Goal: Task Accomplishment & Management: Use online tool/utility

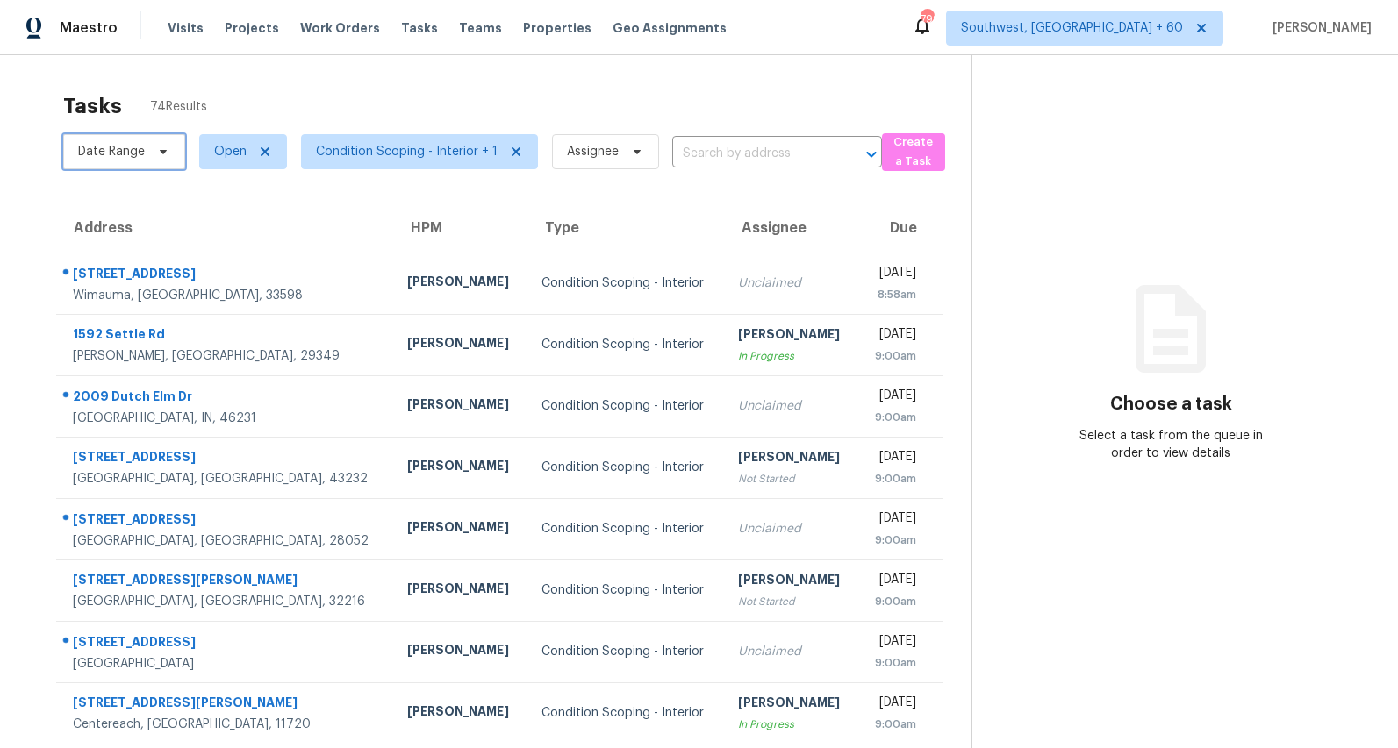
click at [158, 155] on icon at bounding box center [163, 152] width 14 height 14
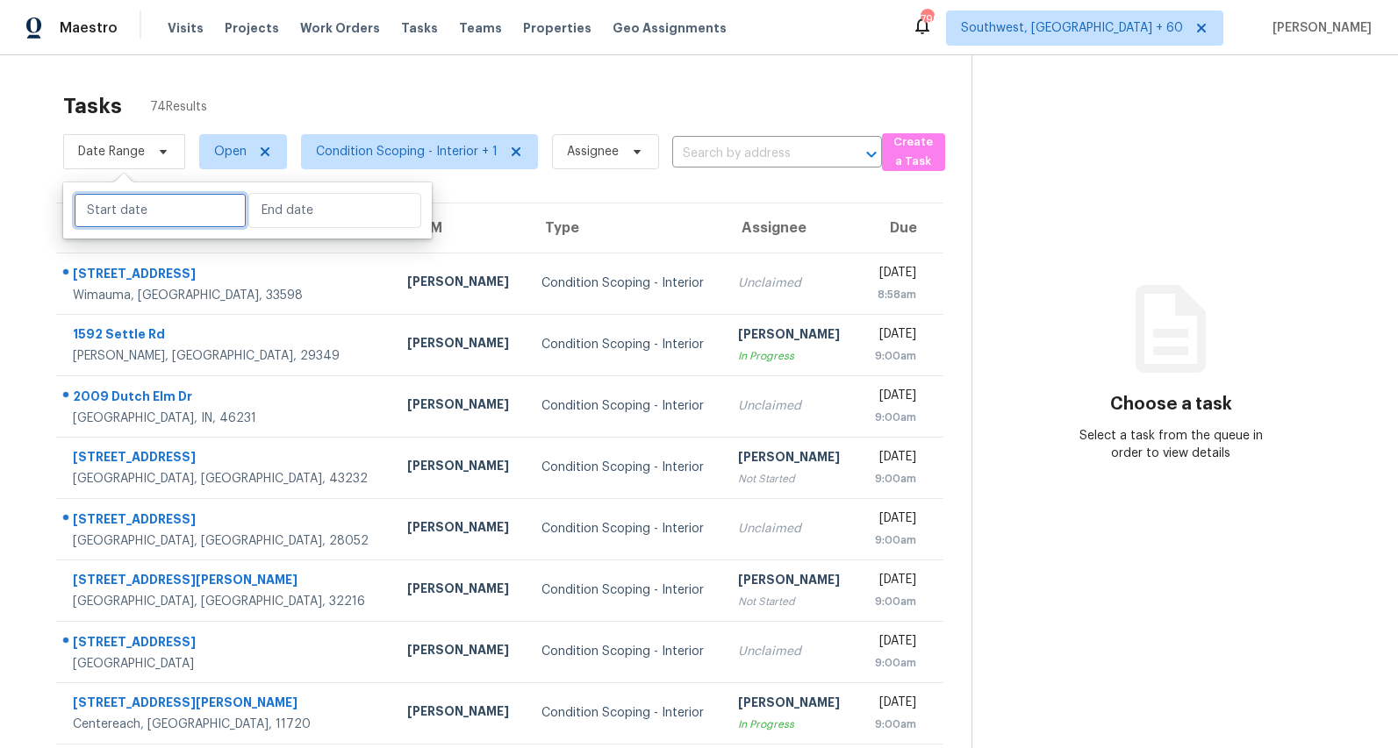
click at [140, 202] on input "text" at bounding box center [160, 210] width 173 height 35
select select "7"
select select "2025"
select select "8"
select select "2025"
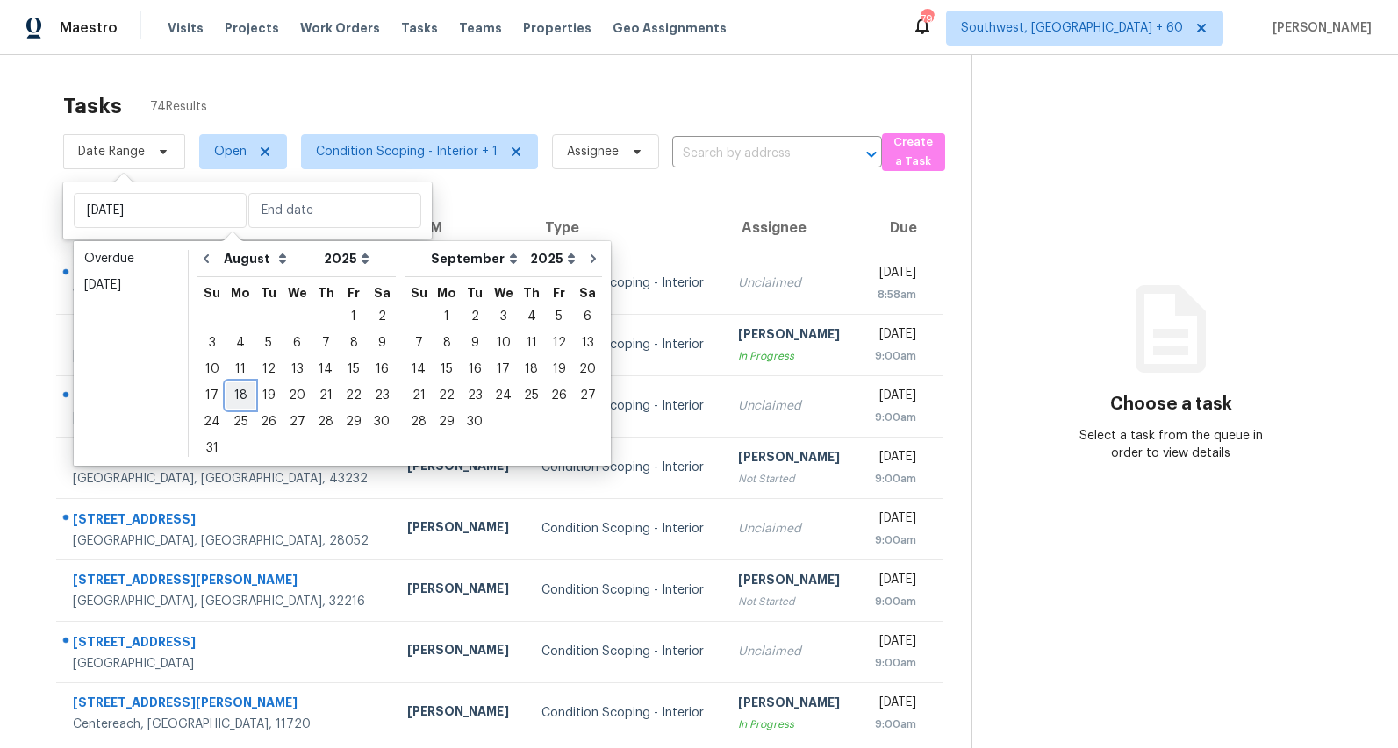
click at [244, 387] on div "18" at bounding box center [240, 395] width 28 height 25
type input "Mon, Aug 18"
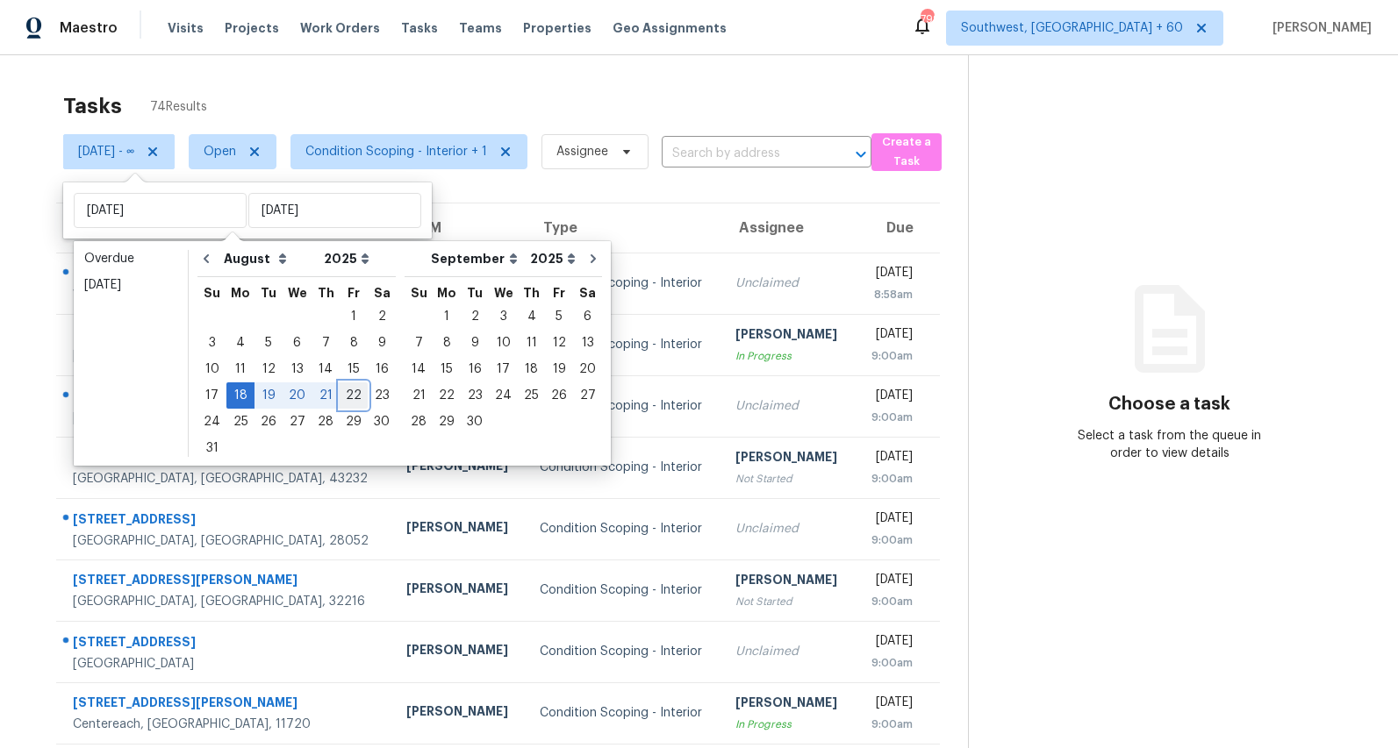
click at [344, 391] on div "22" at bounding box center [354, 395] width 28 height 25
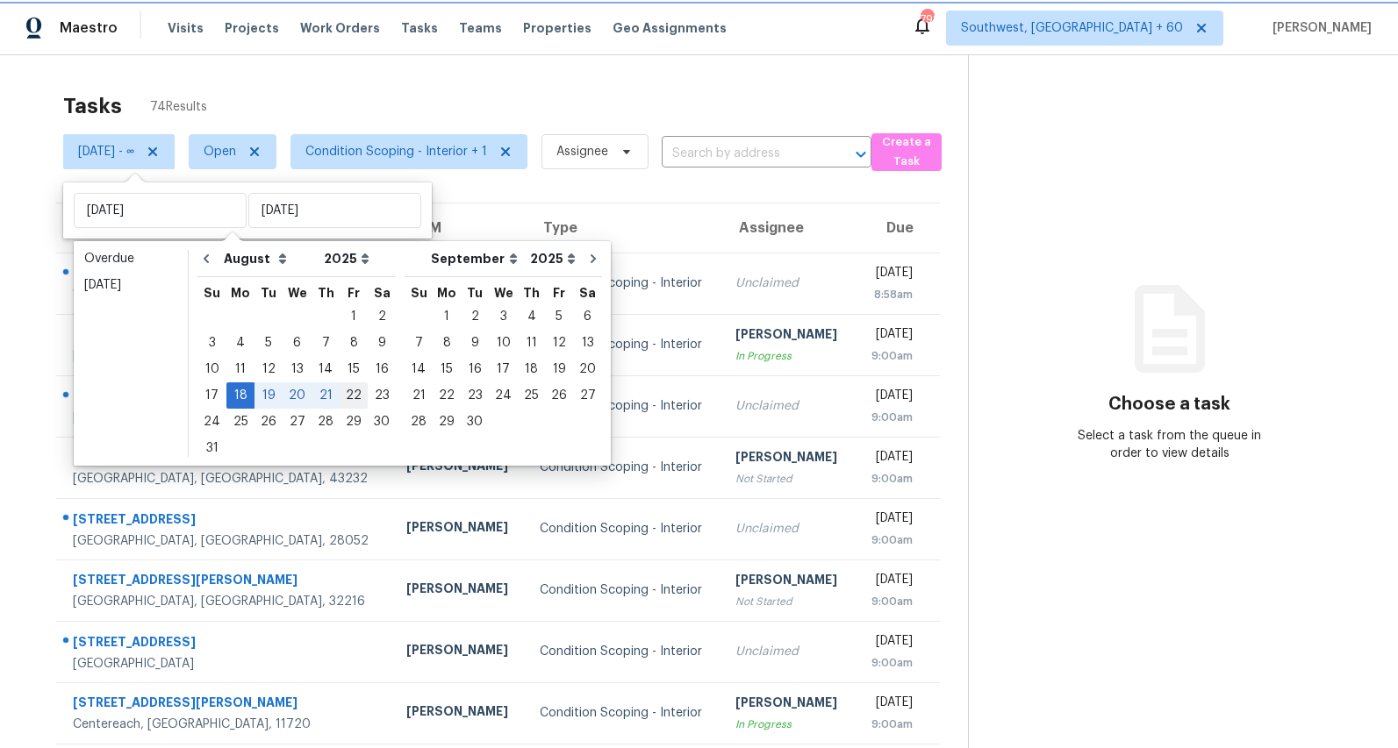
type input "Fri, Aug 22"
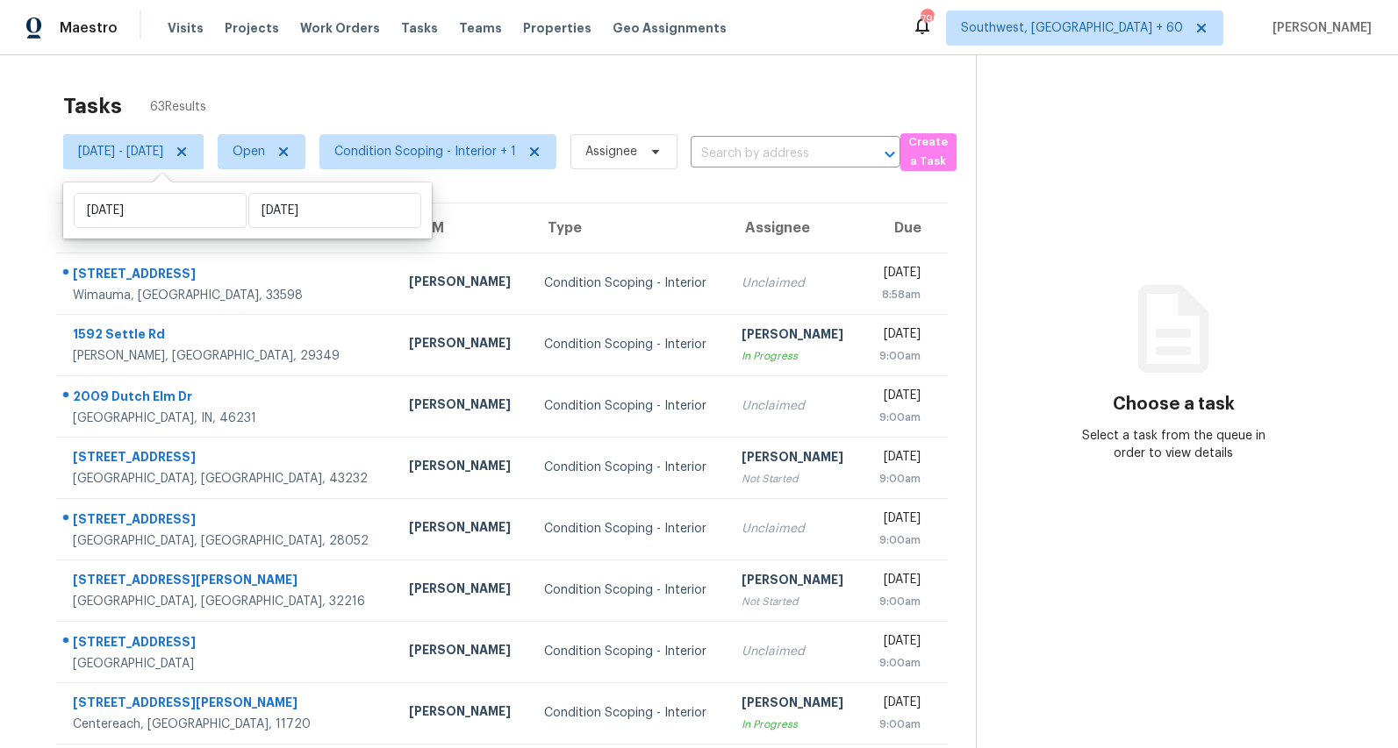
click at [340, 115] on div "Tasks 63 Results" at bounding box center [519, 106] width 912 height 46
click at [433, 111] on div "Tasks 61 Results" at bounding box center [519, 106] width 912 height 46
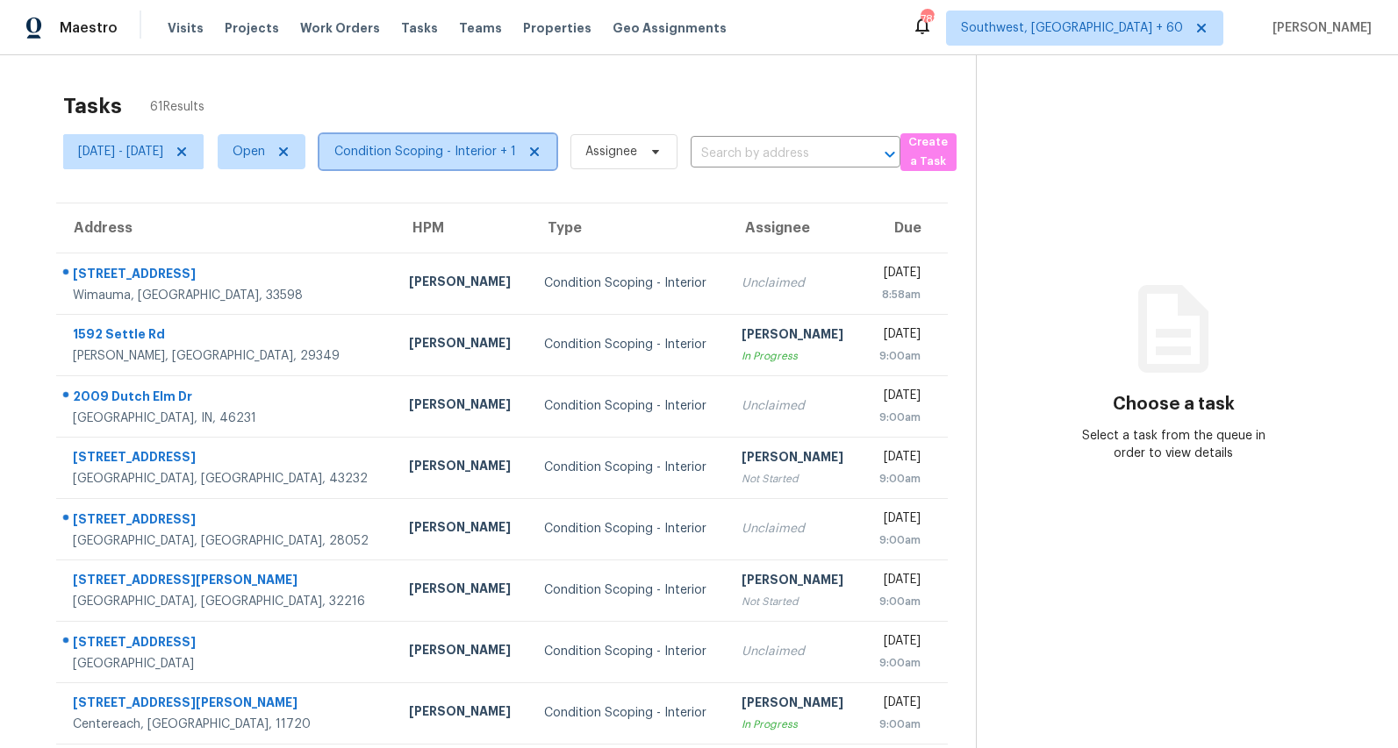
click at [464, 152] on span "Condition Scoping - Interior + 1" at bounding box center [425, 152] width 182 height 18
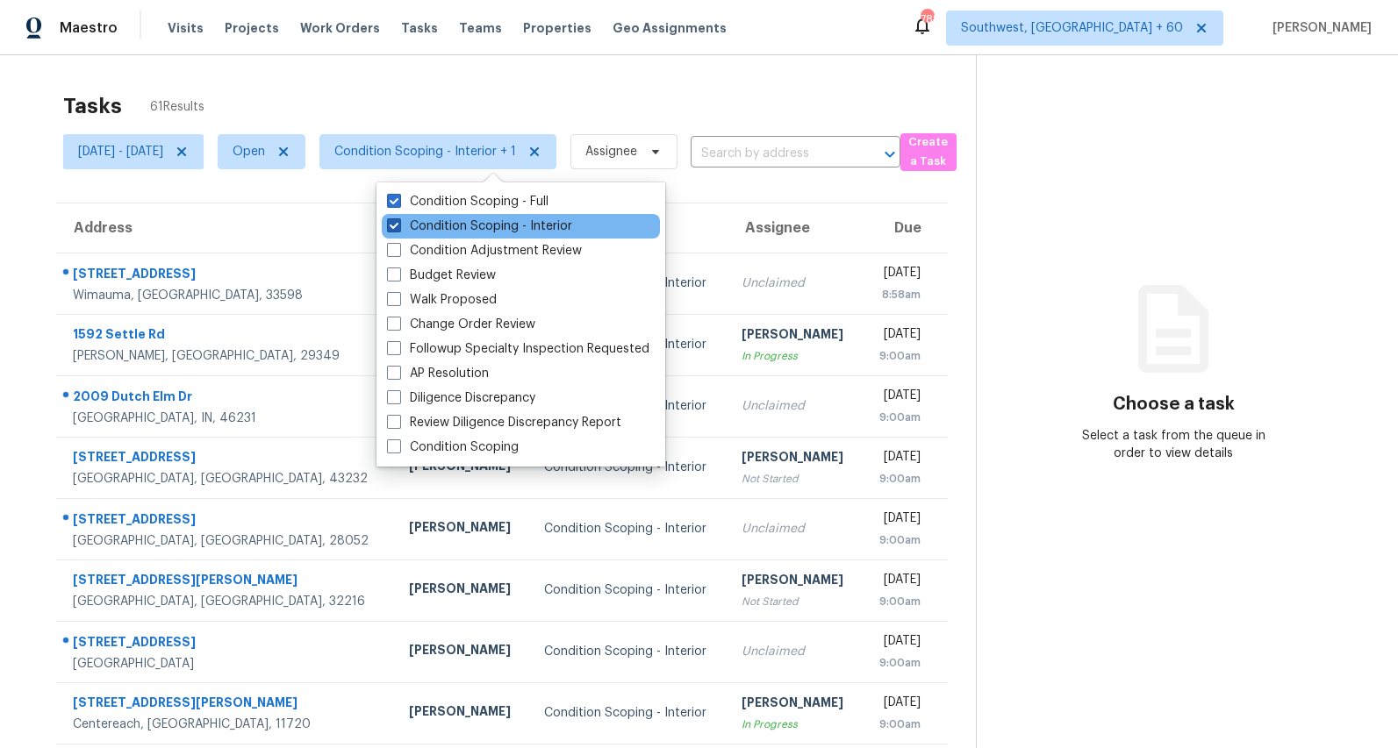
click at [444, 229] on label "Condition Scoping - Interior" at bounding box center [479, 227] width 185 height 18
click at [398, 229] on input "Condition Scoping - Interior" at bounding box center [392, 223] width 11 height 11
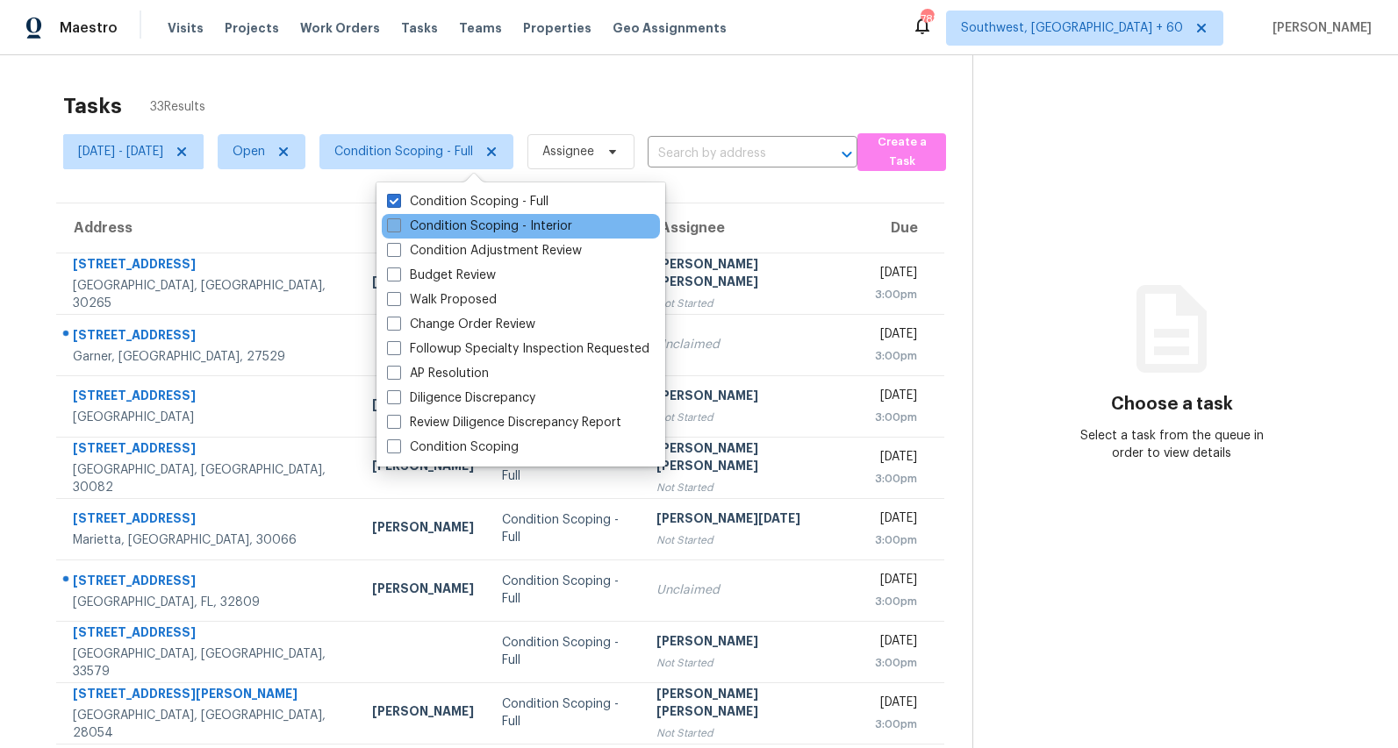
click at [432, 228] on label "Condition Scoping - Interior" at bounding box center [479, 227] width 185 height 18
click at [398, 228] on input "Condition Scoping - Interior" at bounding box center [392, 223] width 11 height 11
checkbox input "true"
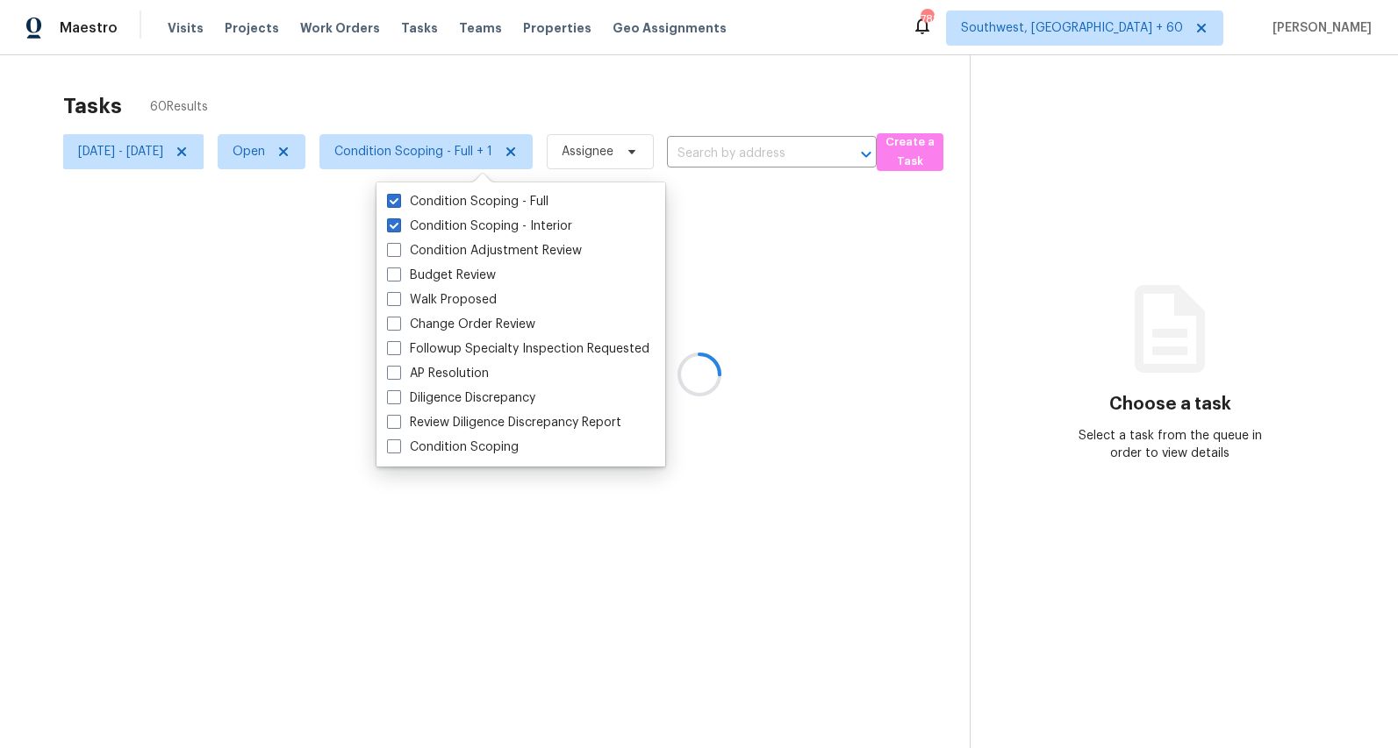
click at [419, 102] on div "Tasks 60 Results" at bounding box center [516, 106] width 906 height 46
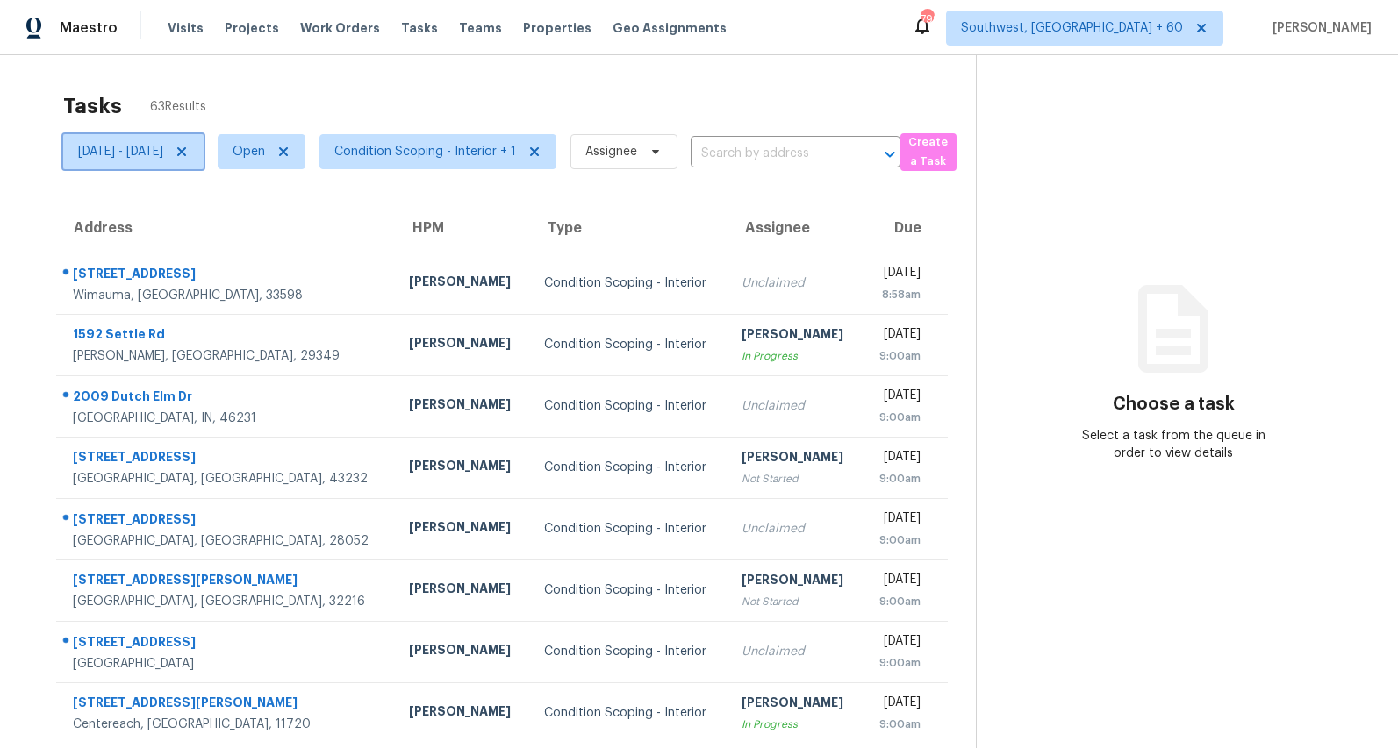
click at [161, 146] on span "Mon, Aug 18 - Fri, Aug 22" at bounding box center [120, 152] width 85 height 18
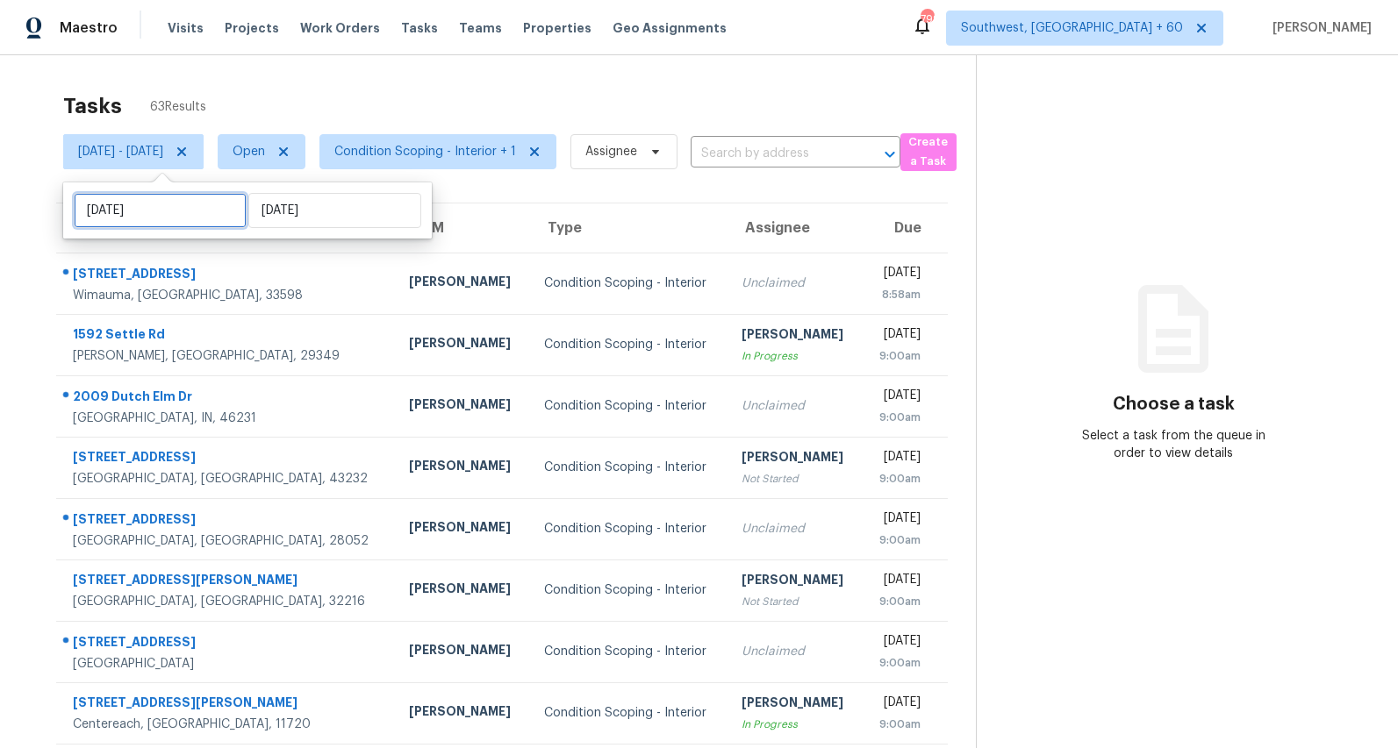
click at [190, 213] on input "Mon, Aug 18" at bounding box center [160, 210] width 173 height 35
select select "7"
select select "2025"
select select "8"
select select "2025"
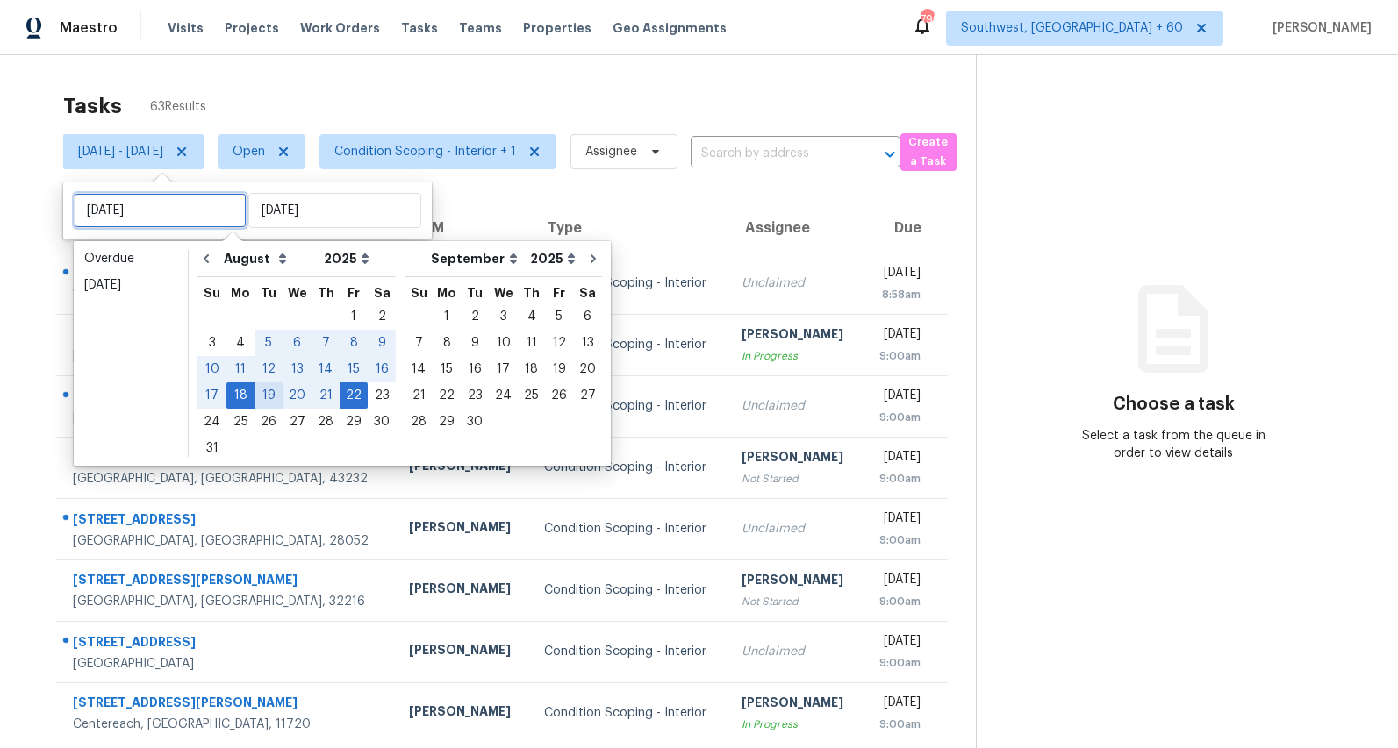
type input "Tue, Aug 19"
type input "Mon, Aug 25"
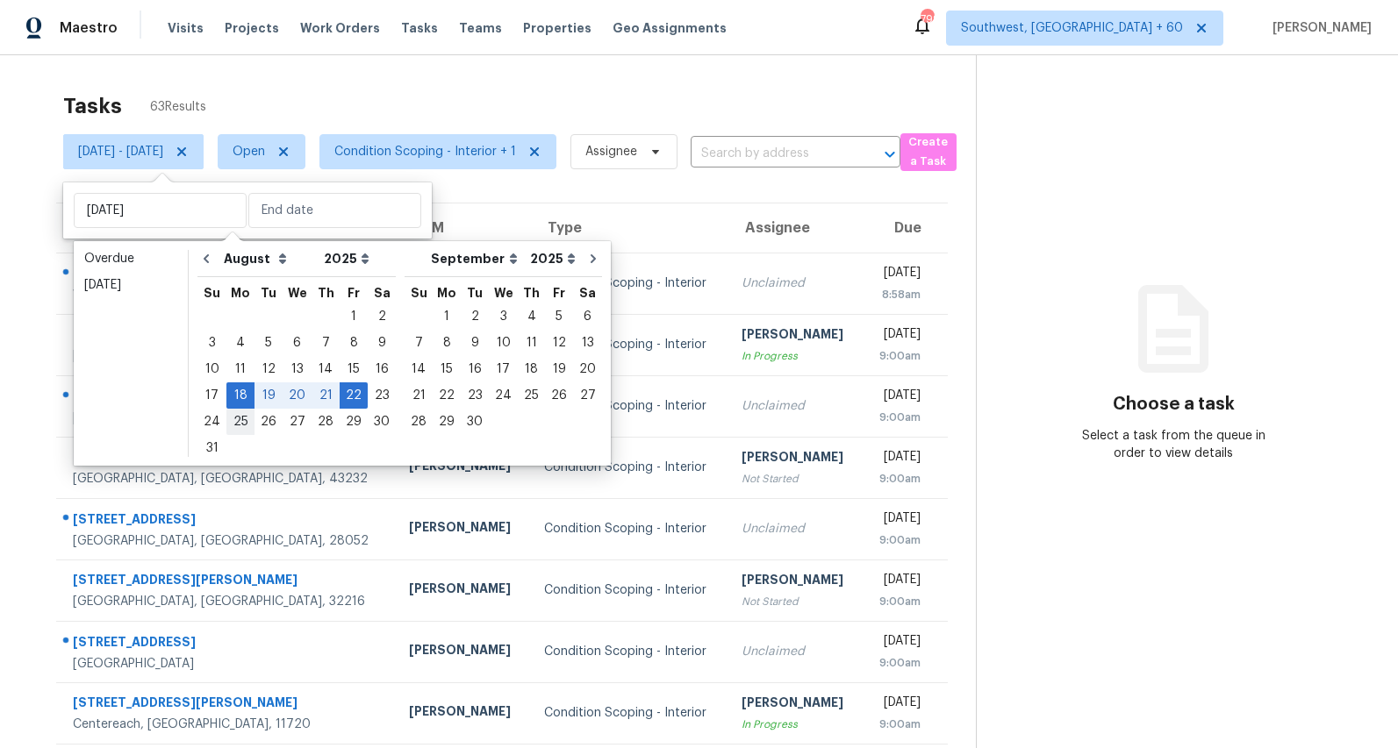
click at [239, 428] on div "25" at bounding box center [240, 422] width 28 height 25
type input "Mon, Aug 25"
type input "Fri, Aug 22"
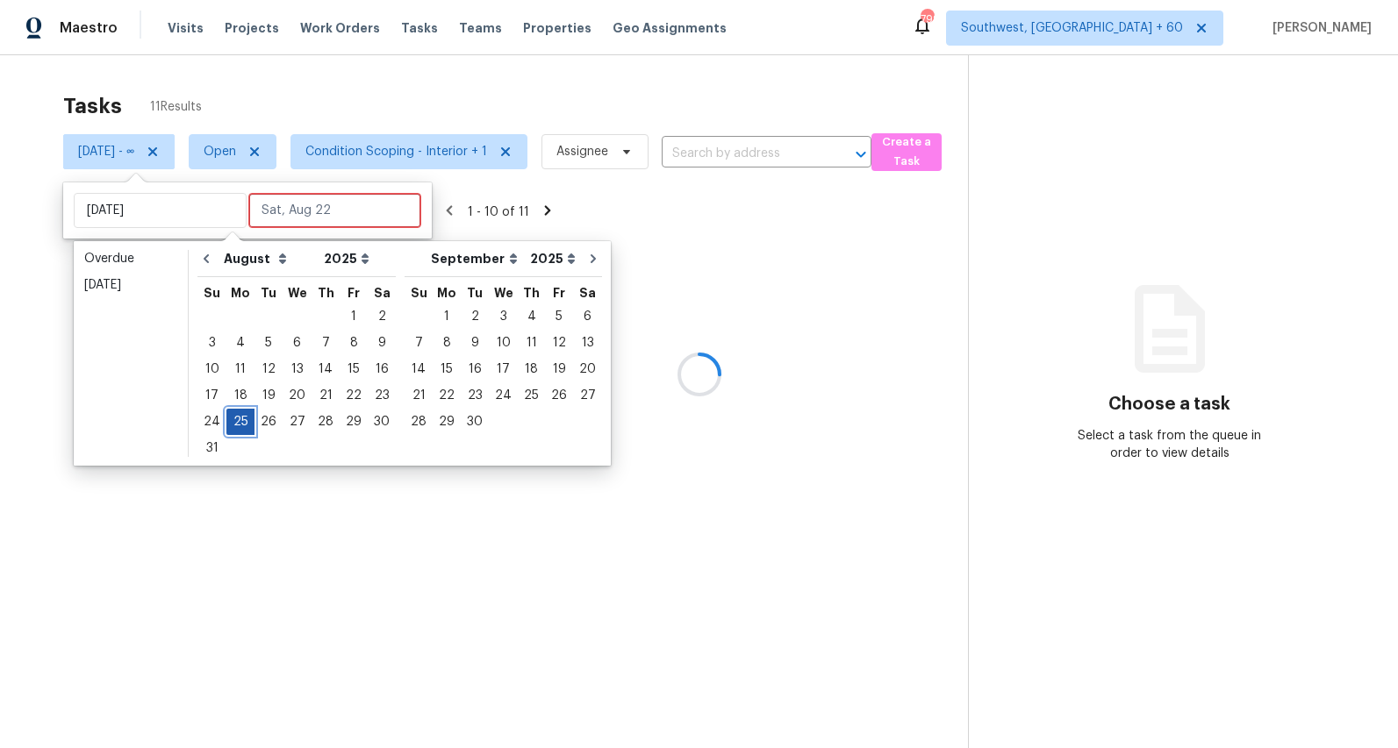
click at [239, 428] on div "25" at bounding box center [240, 422] width 28 height 25
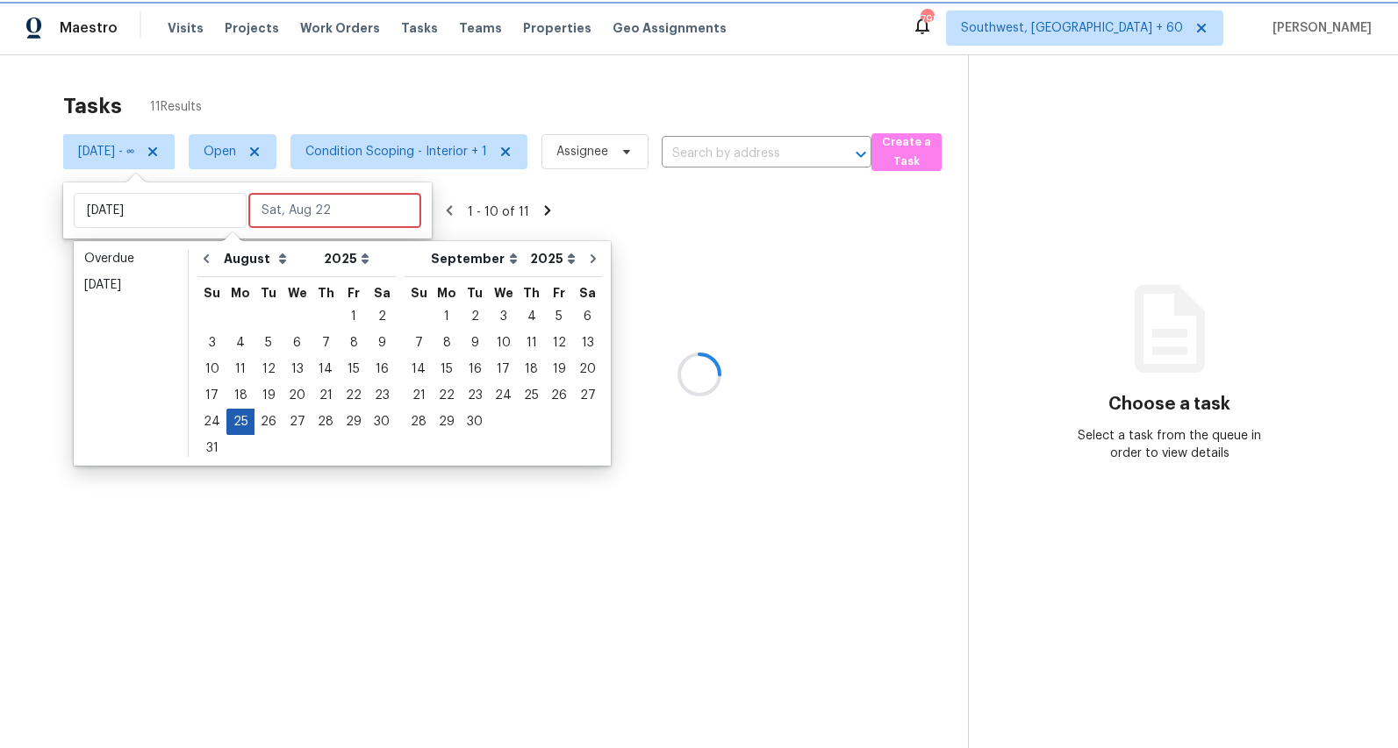
type input "Mon, Aug 25"
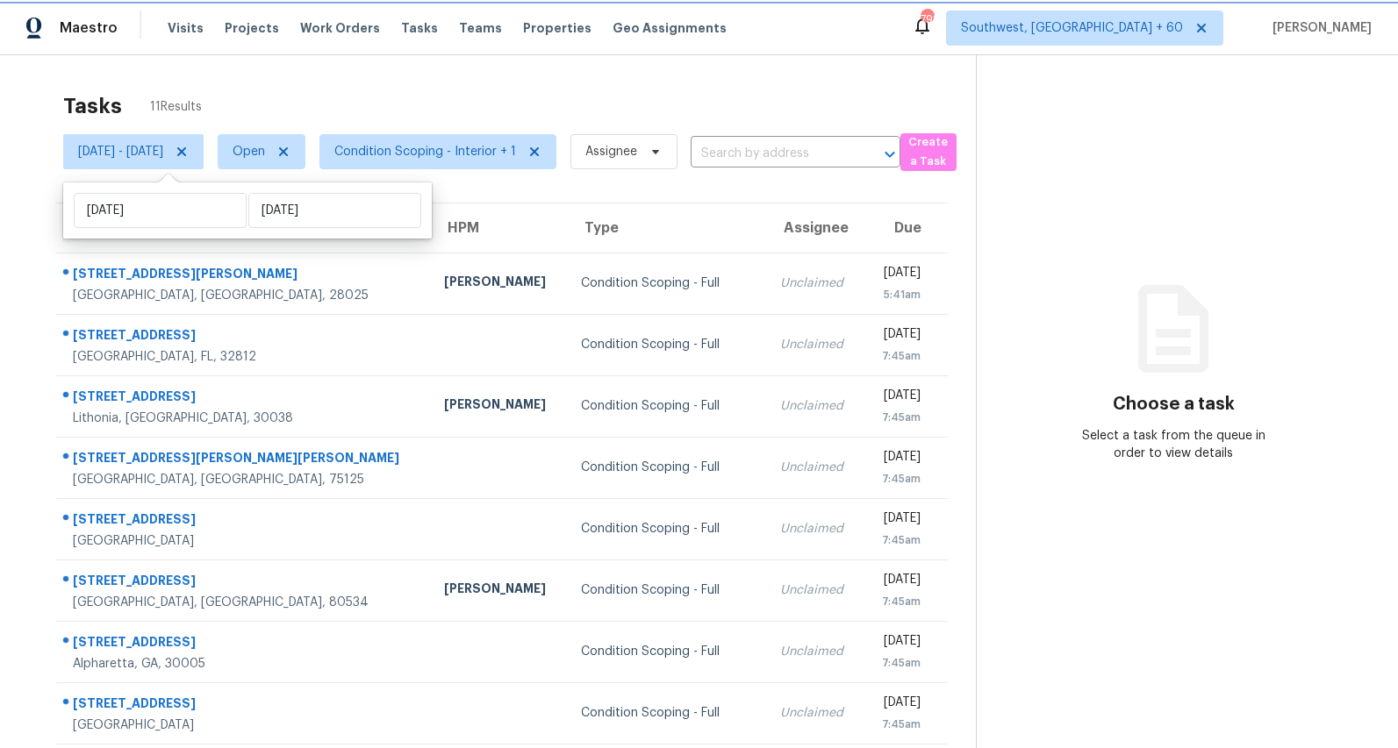
click at [357, 76] on div "Tasks 11 Results Mon, Aug 25 - Mon, Aug 25 Open Condition Scoping - Interior + …" at bounding box center [699, 484] width 1398 height 859
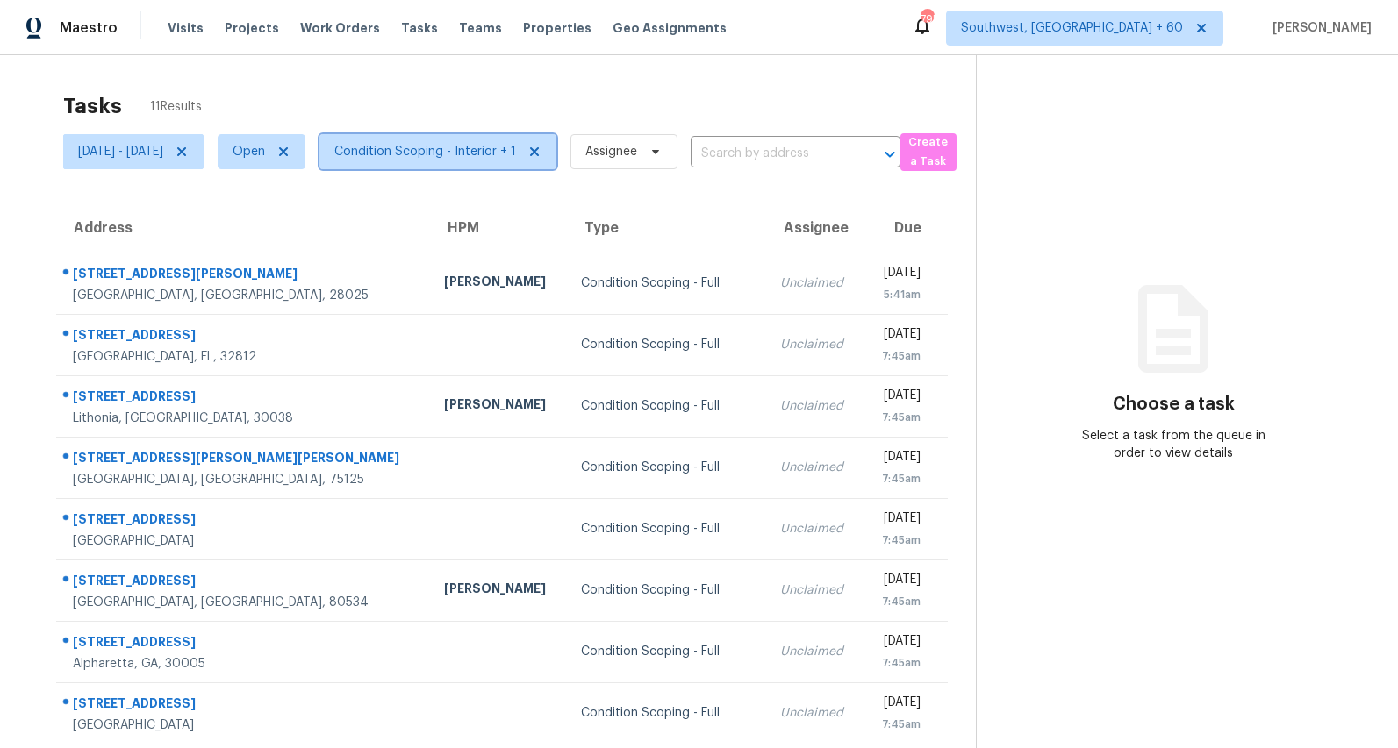
click at [543, 161] on span "Condition Scoping - Interior + 1" at bounding box center [437, 151] width 237 height 35
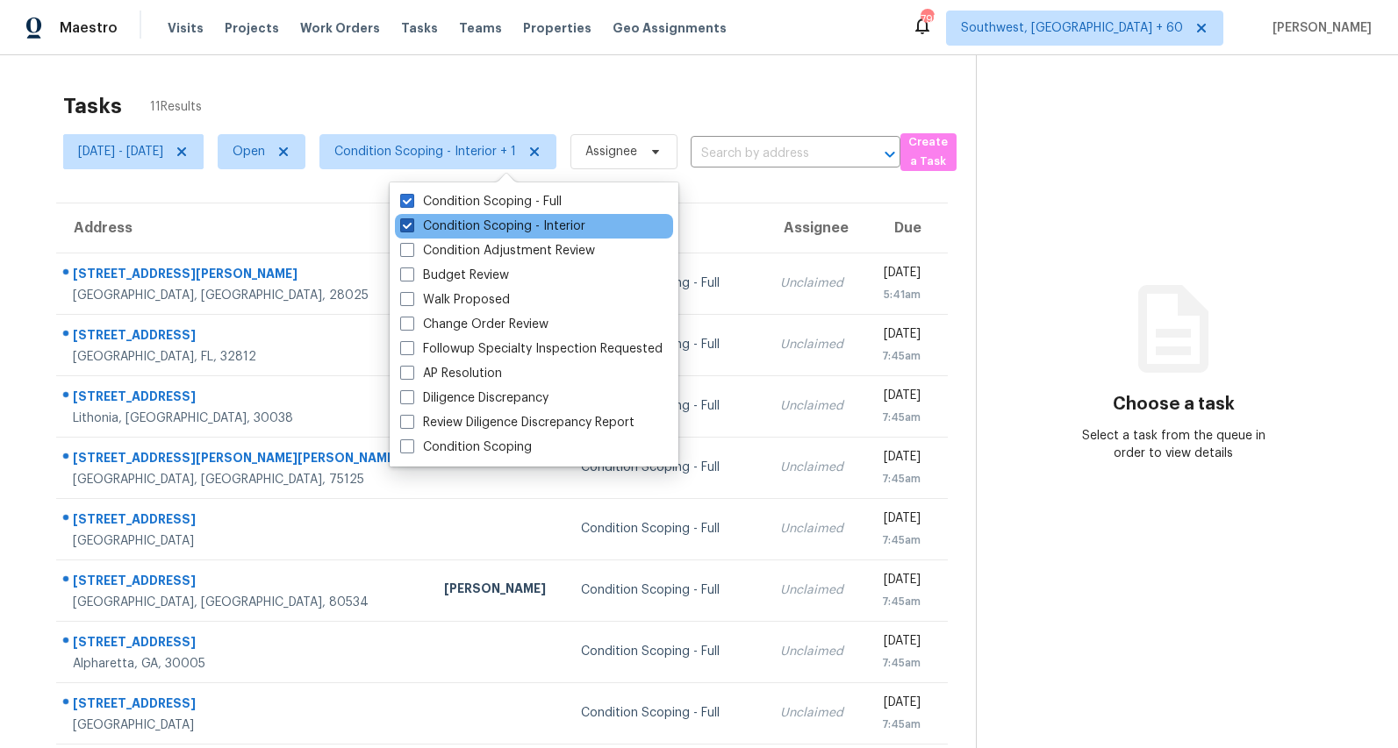
click at [511, 222] on label "Condition Scoping - Interior" at bounding box center [492, 227] width 185 height 18
click at [412, 222] on input "Condition Scoping - Interior" at bounding box center [405, 223] width 11 height 11
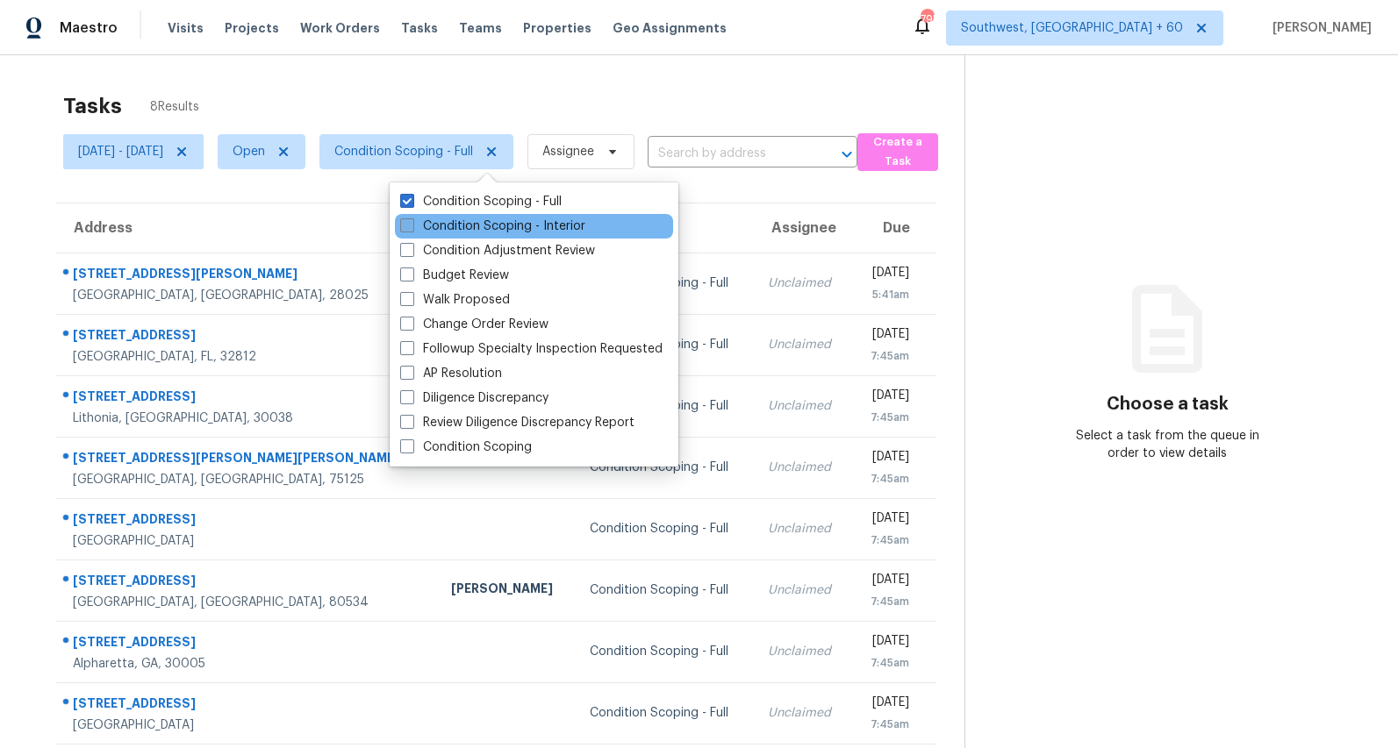
click at [511, 222] on label "Condition Scoping - Interior" at bounding box center [492, 227] width 185 height 18
click at [412, 222] on input "Condition Scoping - Interior" at bounding box center [405, 223] width 11 height 11
checkbox input "true"
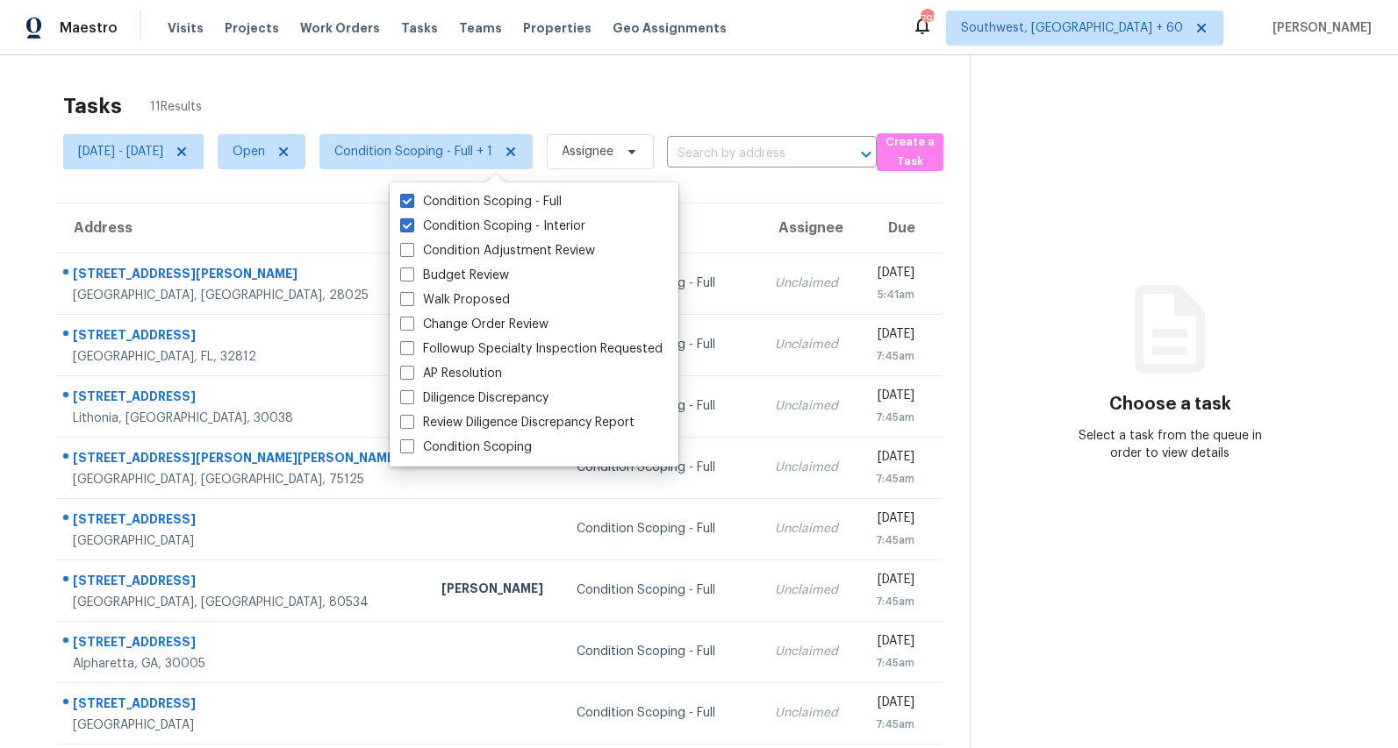
click at [344, 91] on div "Tasks 11 Results" at bounding box center [516, 106] width 906 height 46
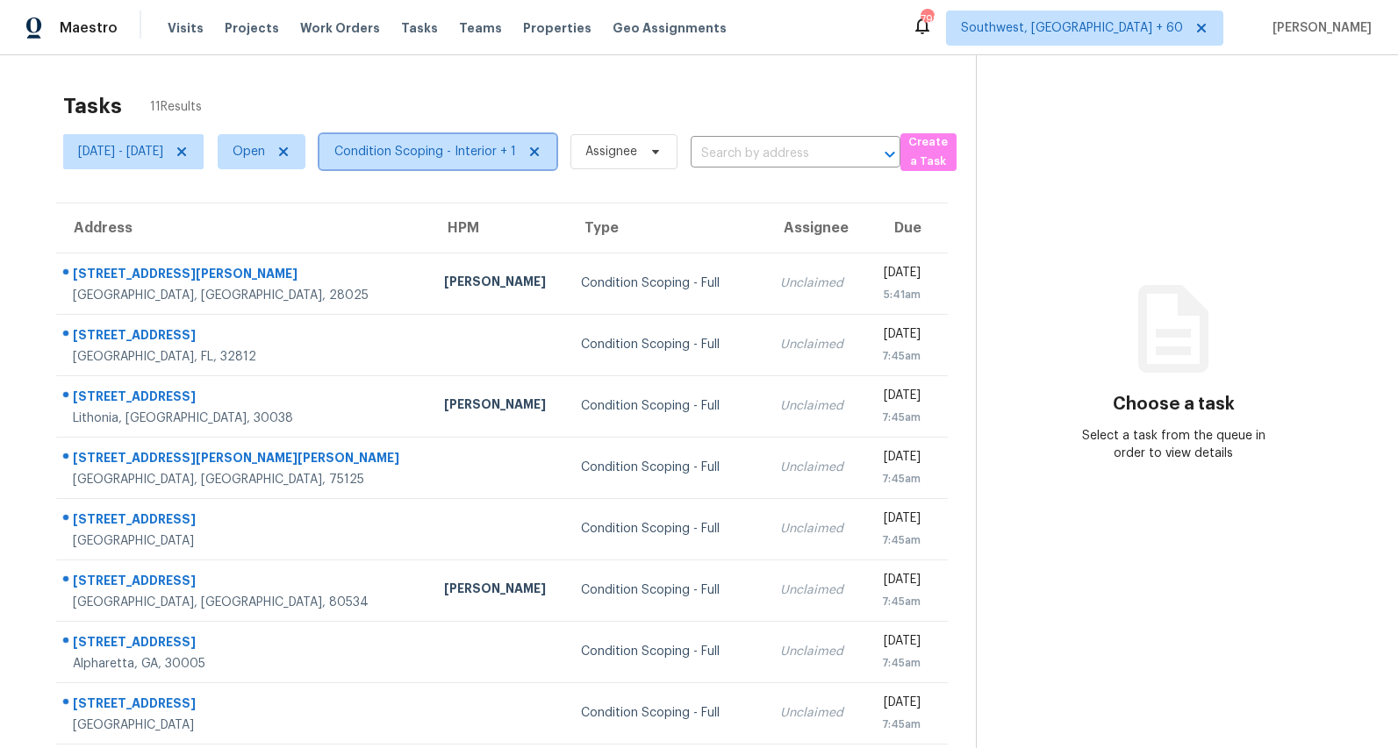
click at [441, 147] on span "Condition Scoping - Interior + 1" at bounding box center [425, 152] width 182 height 18
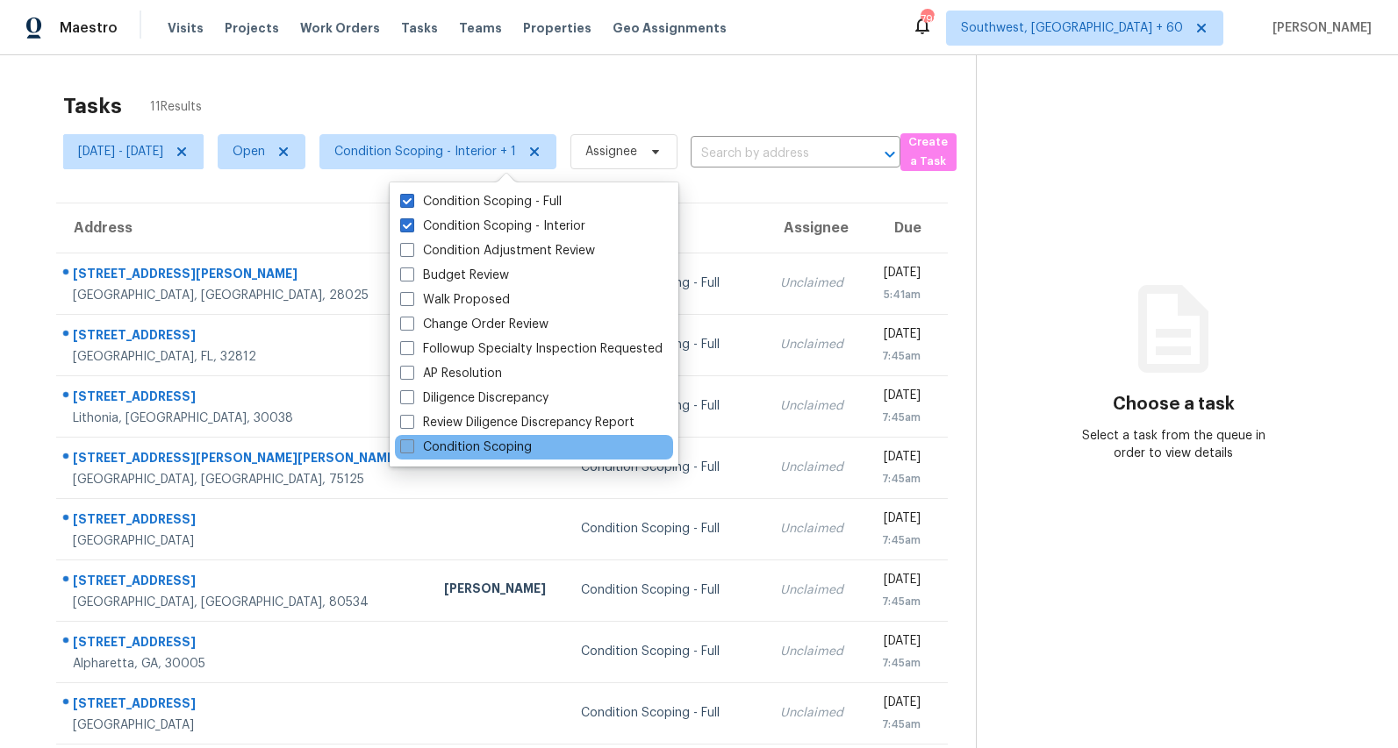
click at [480, 443] on label "Condition Scoping" at bounding box center [466, 448] width 132 height 18
click at [412, 443] on input "Condition Scoping" at bounding box center [405, 444] width 11 height 11
checkbox input "true"
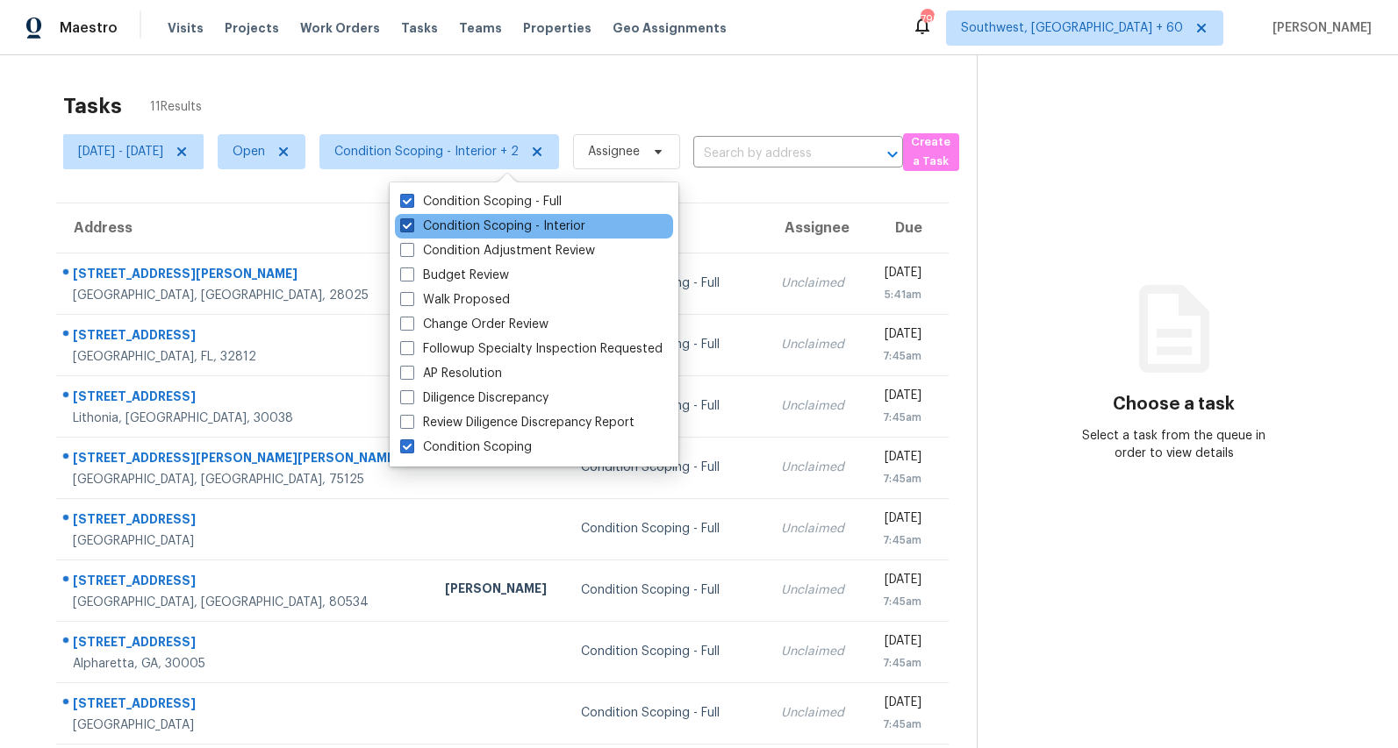
click at [468, 221] on label "Condition Scoping - Interior" at bounding box center [492, 227] width 185 height 18
click at [412, 221] on input "Condition Scoping - Interior" at bounding box center [405, 223] width 11 height 11
checkbox input "false"
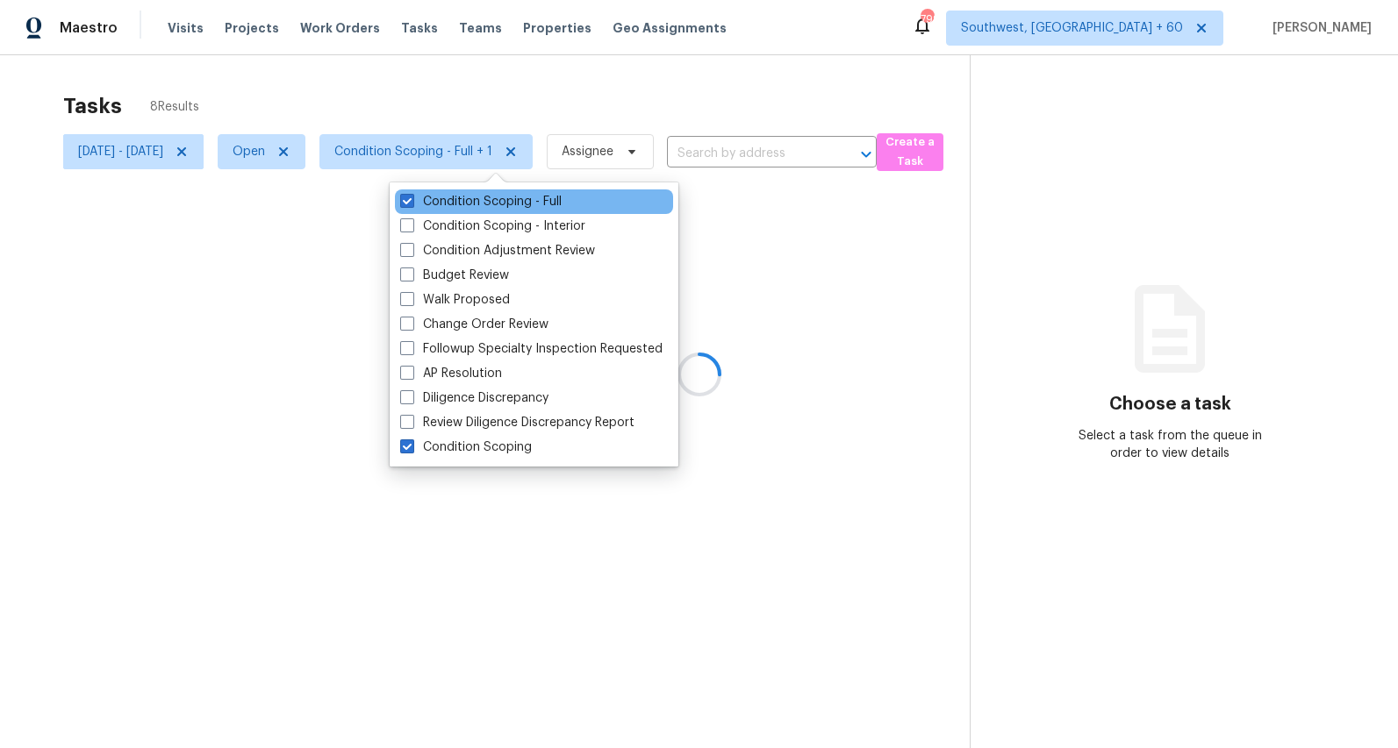
click at [467, 190] on div "Condition Scoping - Full" at bounding box center [534, 202] width 278 height 25
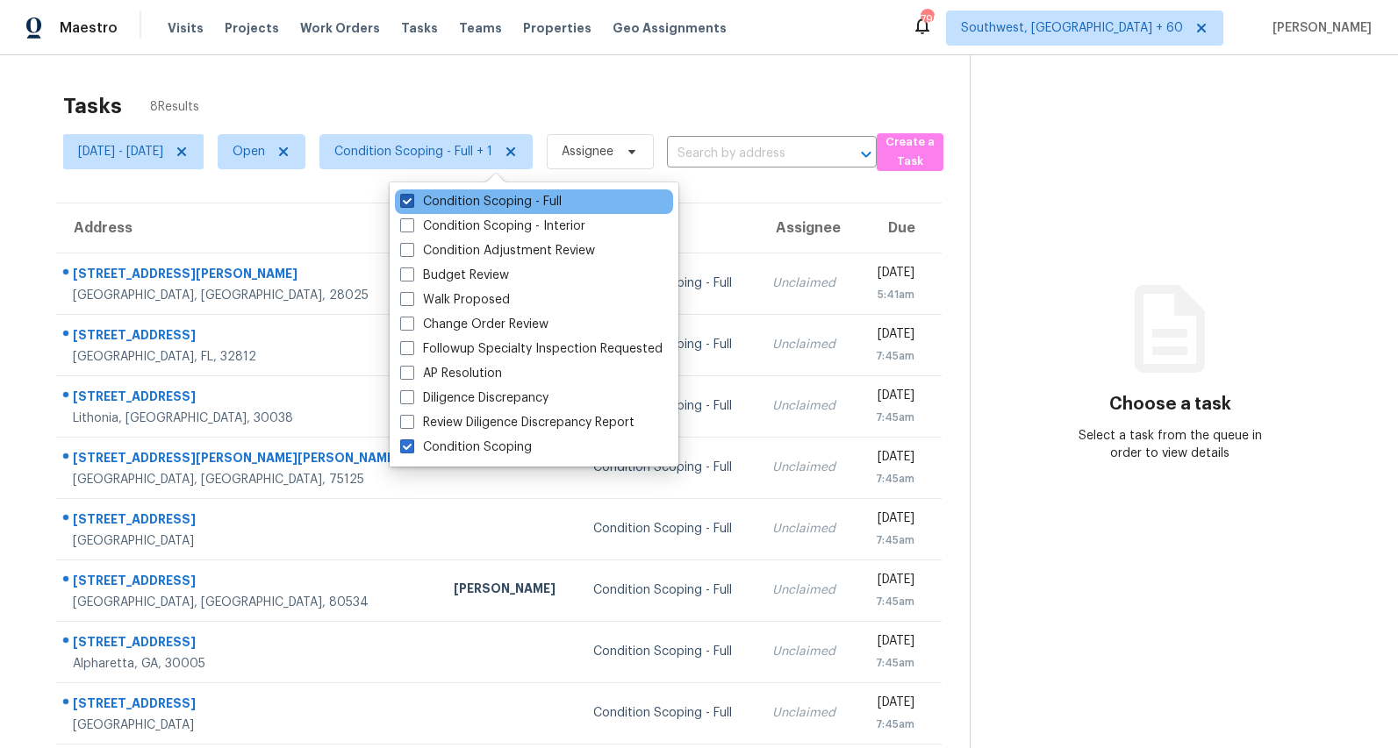
click at [465, 199] on label "Condition Scoping - Full" at bounding box center [480, 202] width 161 height 18
click at [412, 199] on input "Condition Scoping - Full" at bounding box center [405, 198] width 11 height 11
checkbox input "false"
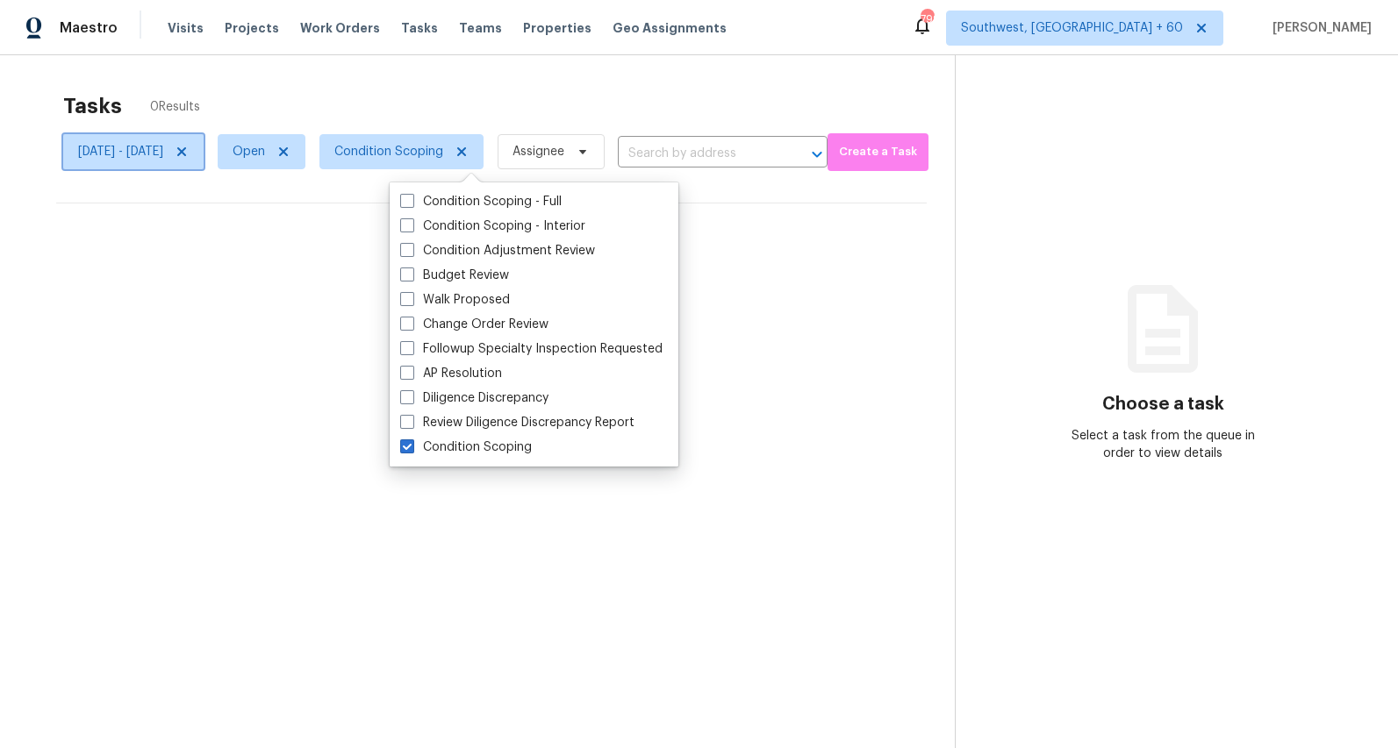
click at [163, 154] on span "[DATE] - [DATE]" at bounding box center [120, 152] width 85 height 18
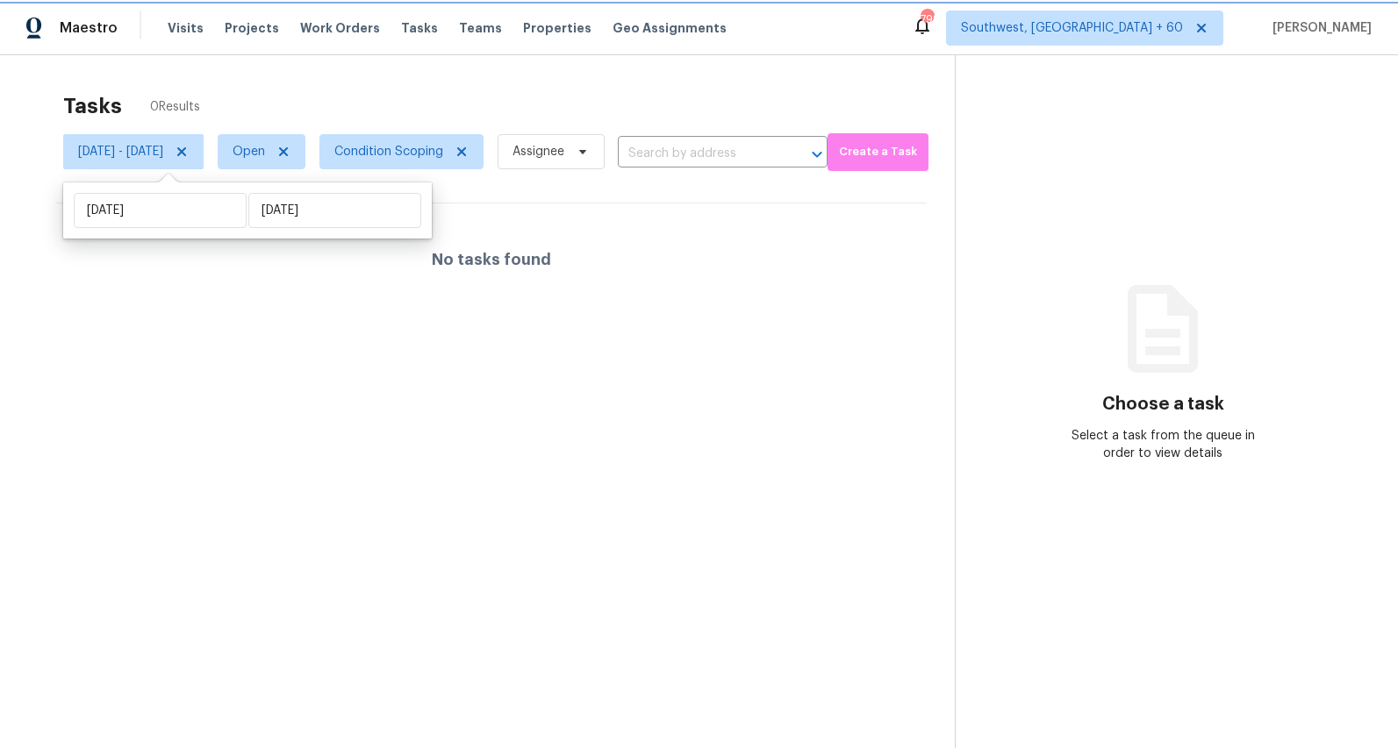
click at [189, 153] on icon at bounding box center [182, 152] width 14 height 14
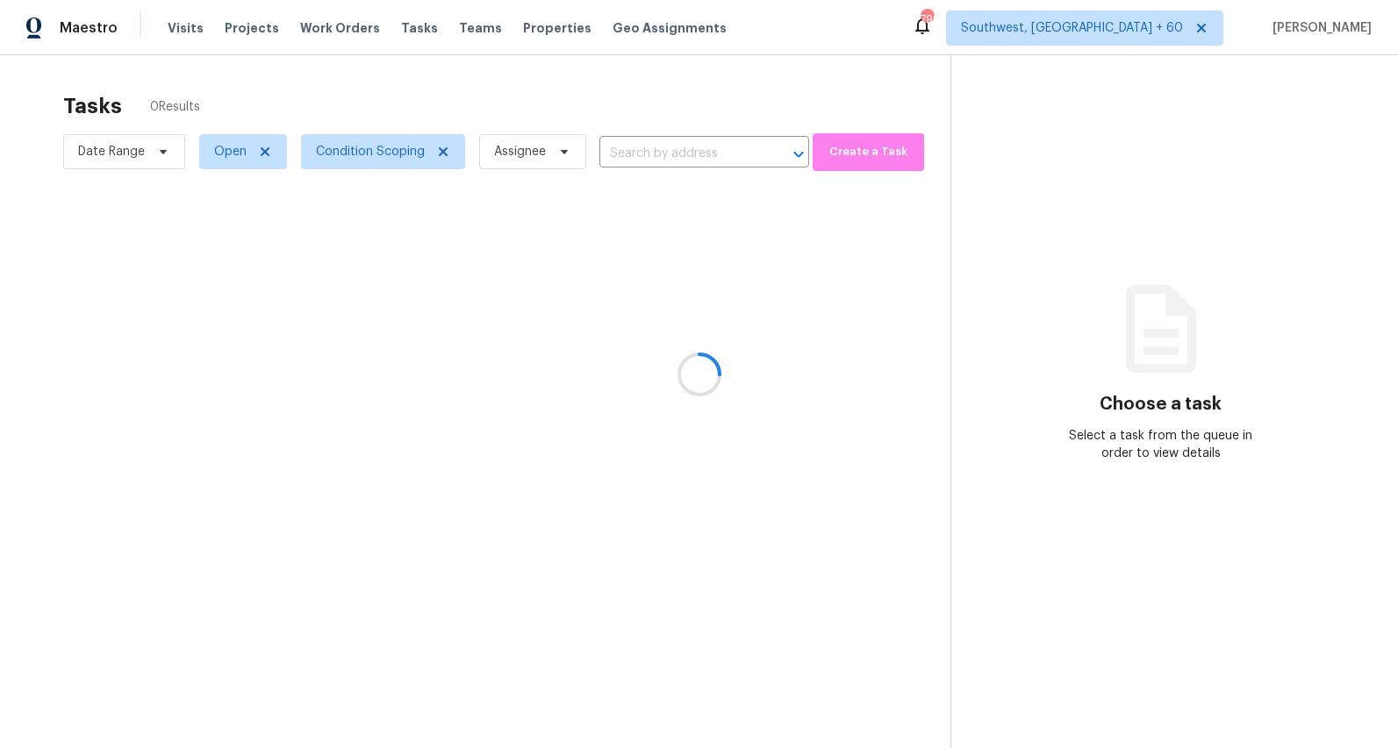
click at [253, 70] on div at bounding box center [699, 374] width 1398 height 748
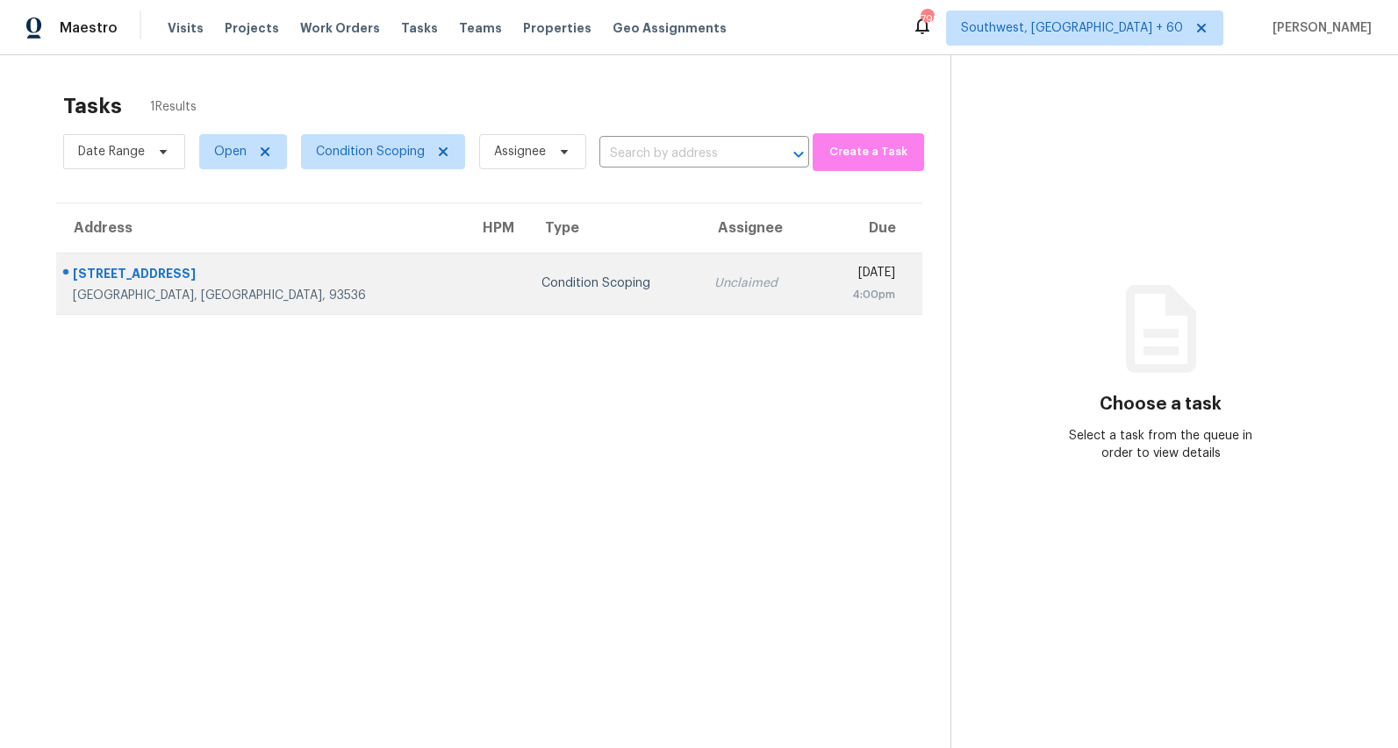
click at [541, 283] on div "Condition Scoping" at bounding box center [613, 284] width 145 height 18
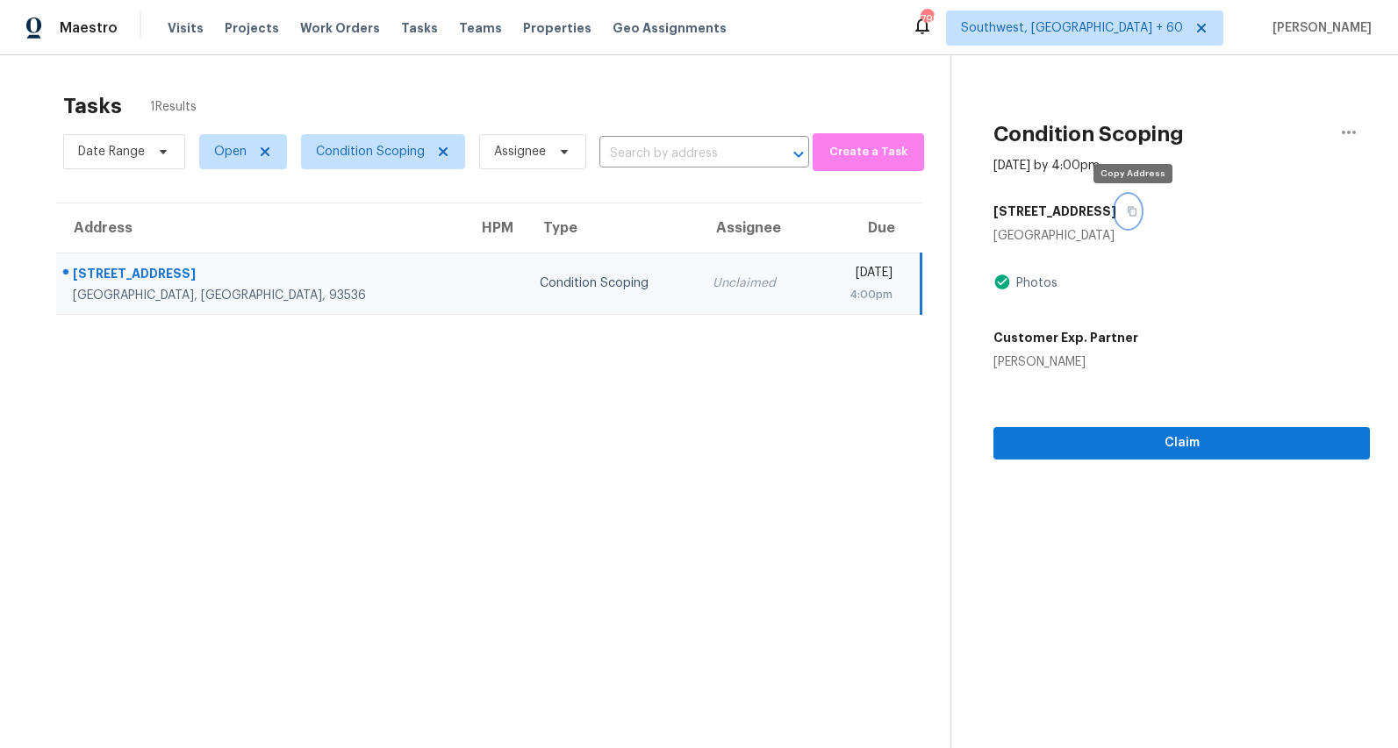
click at [1134, 209] on icon "button" at bounding box center [1132, 211] width 11 height 11
click at [540, 279] on div "Condition Scoping" at bounding box center [612, 284] width 144 height 18
click at [1137, 214] on icon "button" at bounding box center [1132, 211] width 11 height 11
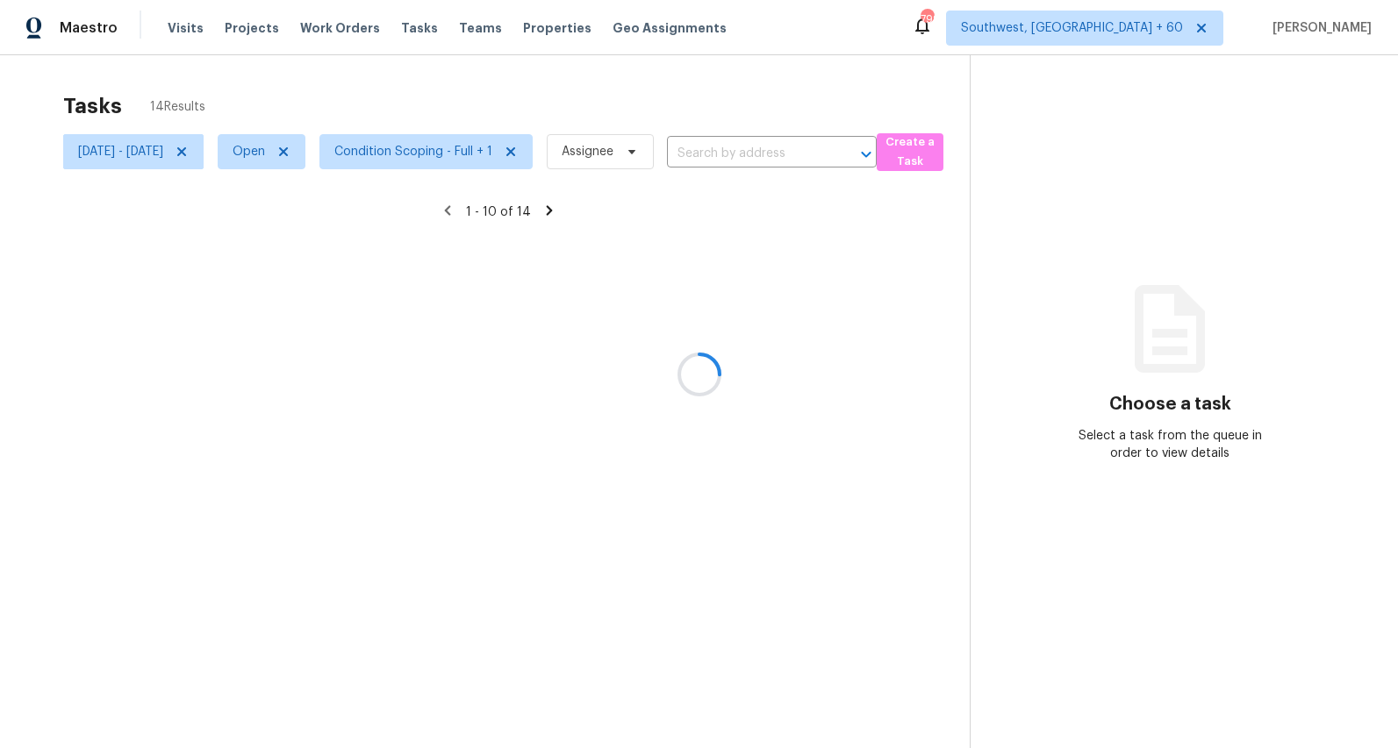
click at [505, 169] on span "Condition Scoping - Full + 1" at bounding box center [418, 152] width 227 height 46
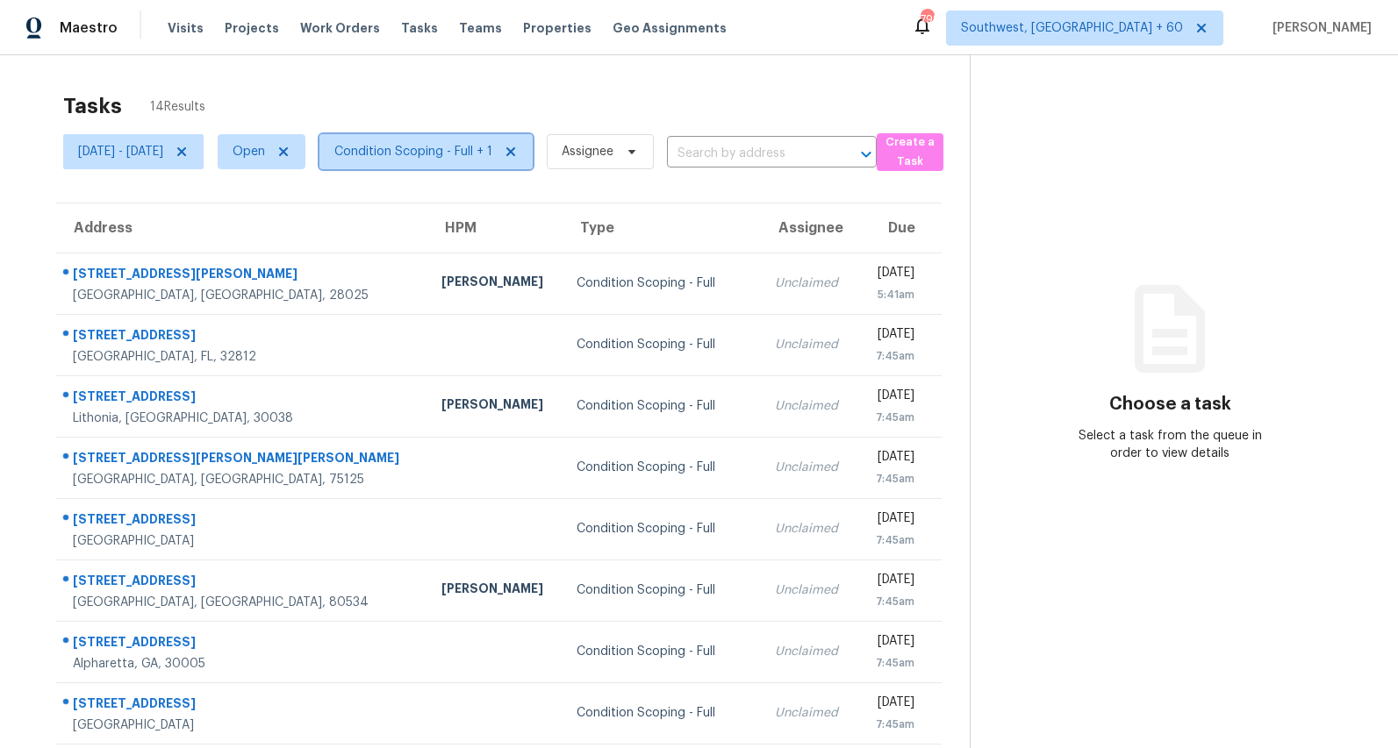
click at [492, 157] on span "Condition Scoping - Full + 1" at bounding box center [413, 152] width 158 height 18
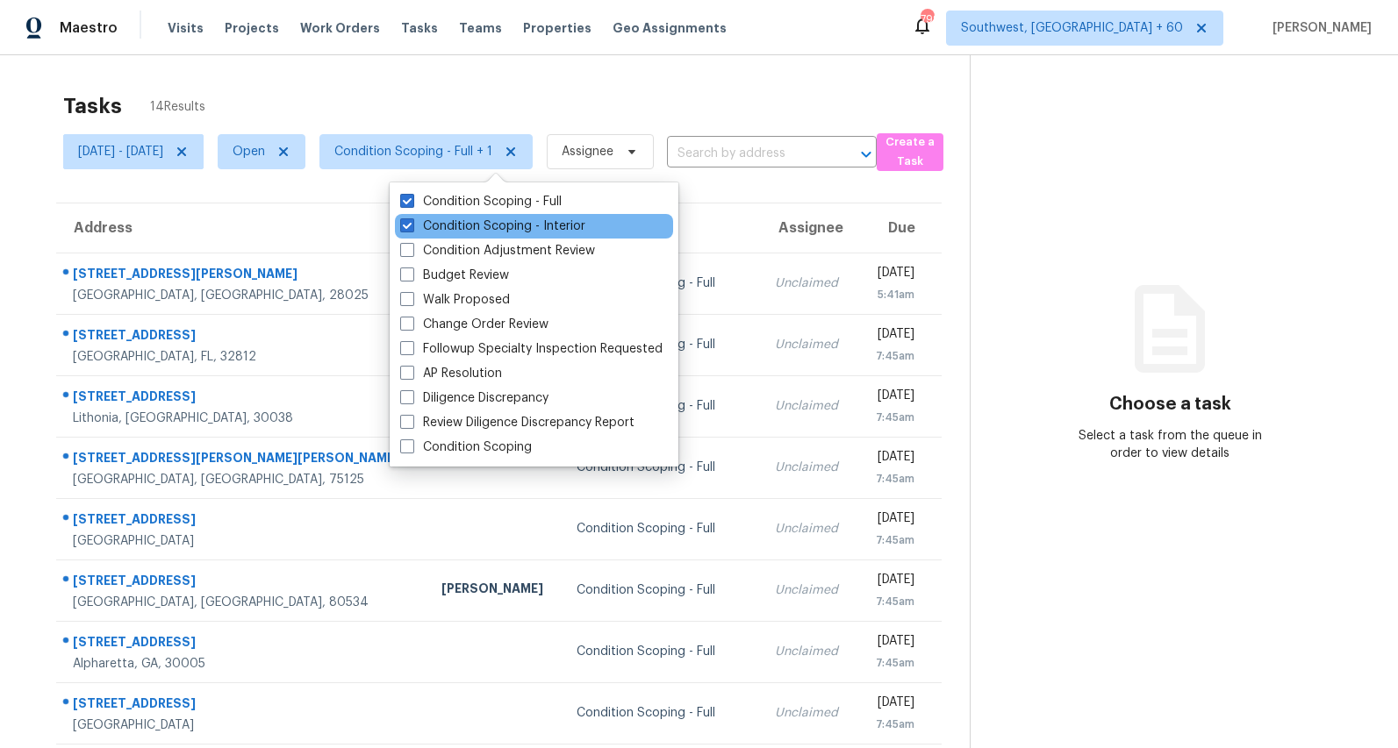
click at [480, 216] on div "Condition Scoping - Interior" at bounding box center [534, 226] width 278 height 25
click at [476, 224] on label "Condition Scoping - Interior" at bounding box center [492, 227] width 185 height 18
click at [412, 224] on input "Condition Scoping - Interior" at bounding box center [405, 223] width 11 height 11
click at [456, 225] on label "Condition Scoping - Interior" at bounding box center [492, 227] width 185 height 18
click at [412, 225] on input "Condition Scoping - Interior" at bounding box center [405, 223] width 11 height 11
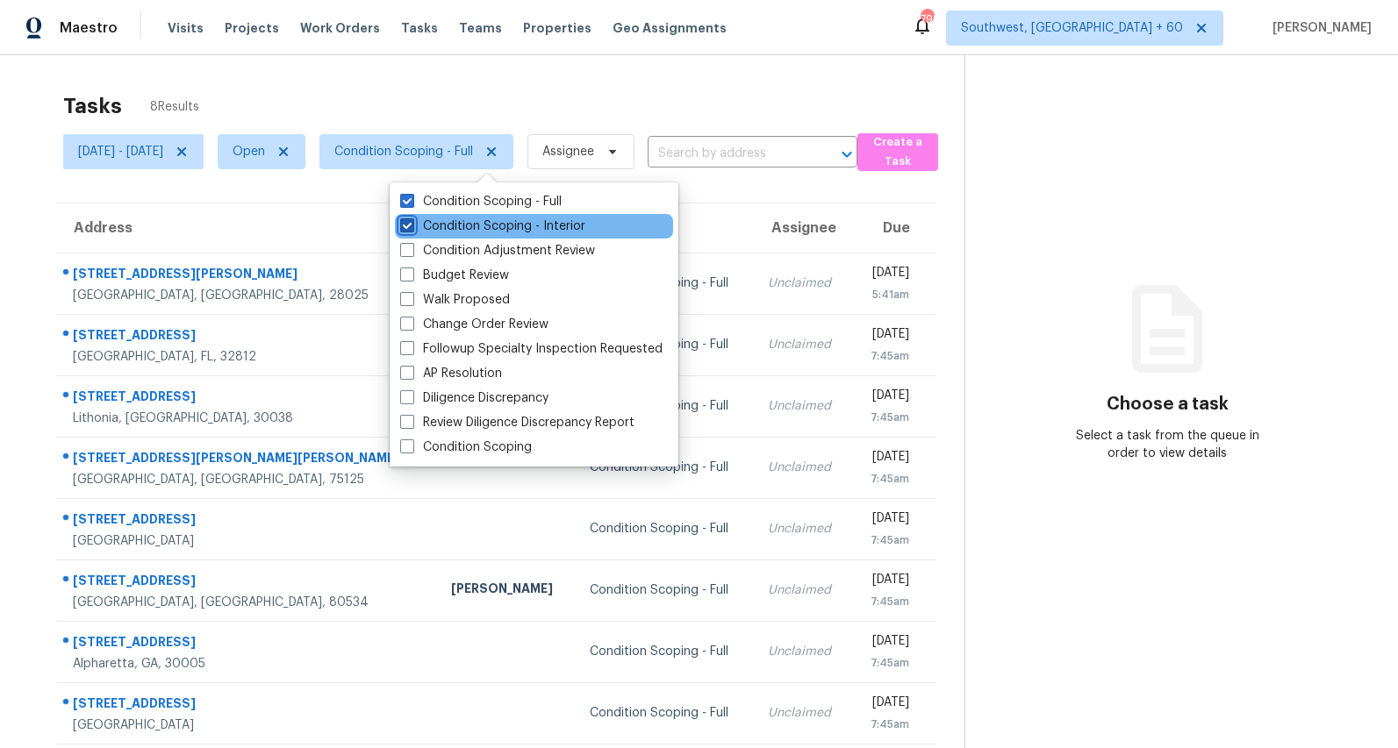
checkbox input "true"
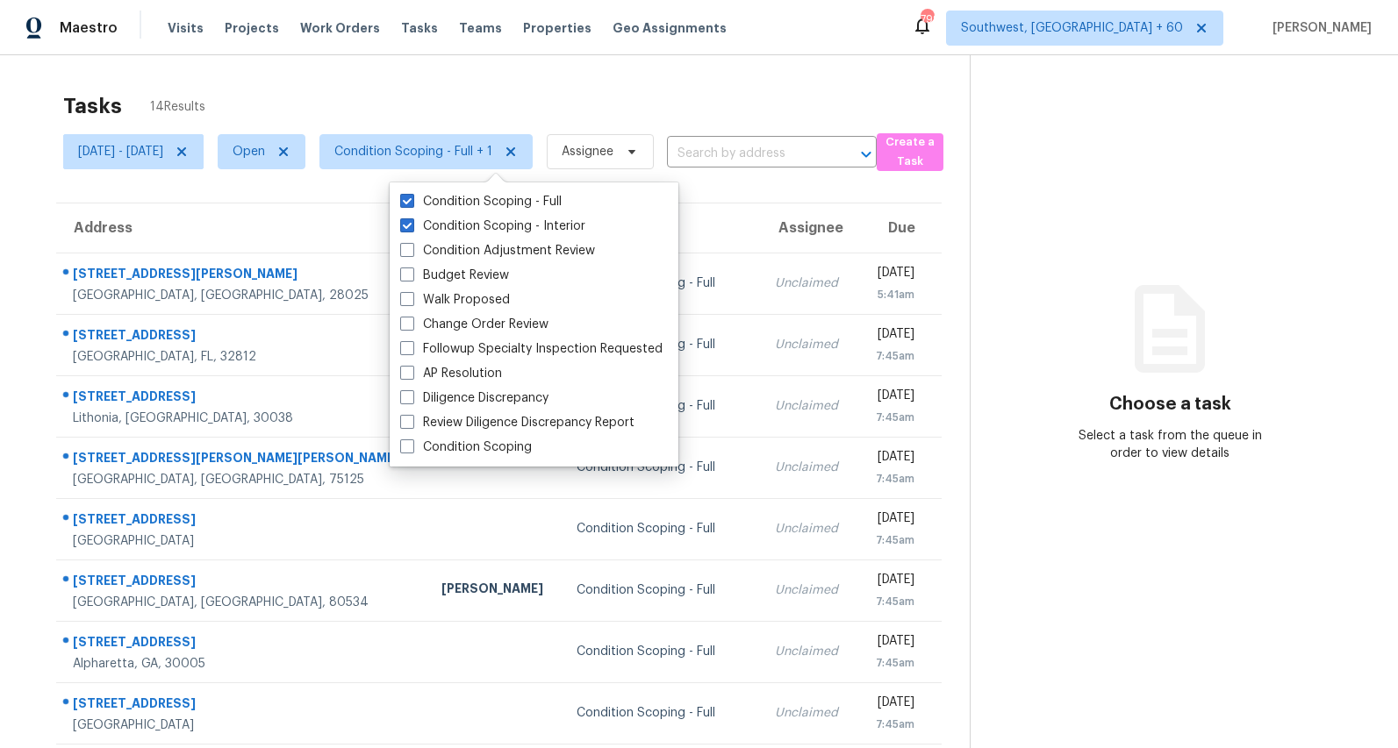
click at [1392, 318] on div "Tasks 14 Results [DATE] - [DATE] Open Condition Scoping - Full + 1 Assignee ​ C…" at bounding box center [699, 484] width 1398 height 859
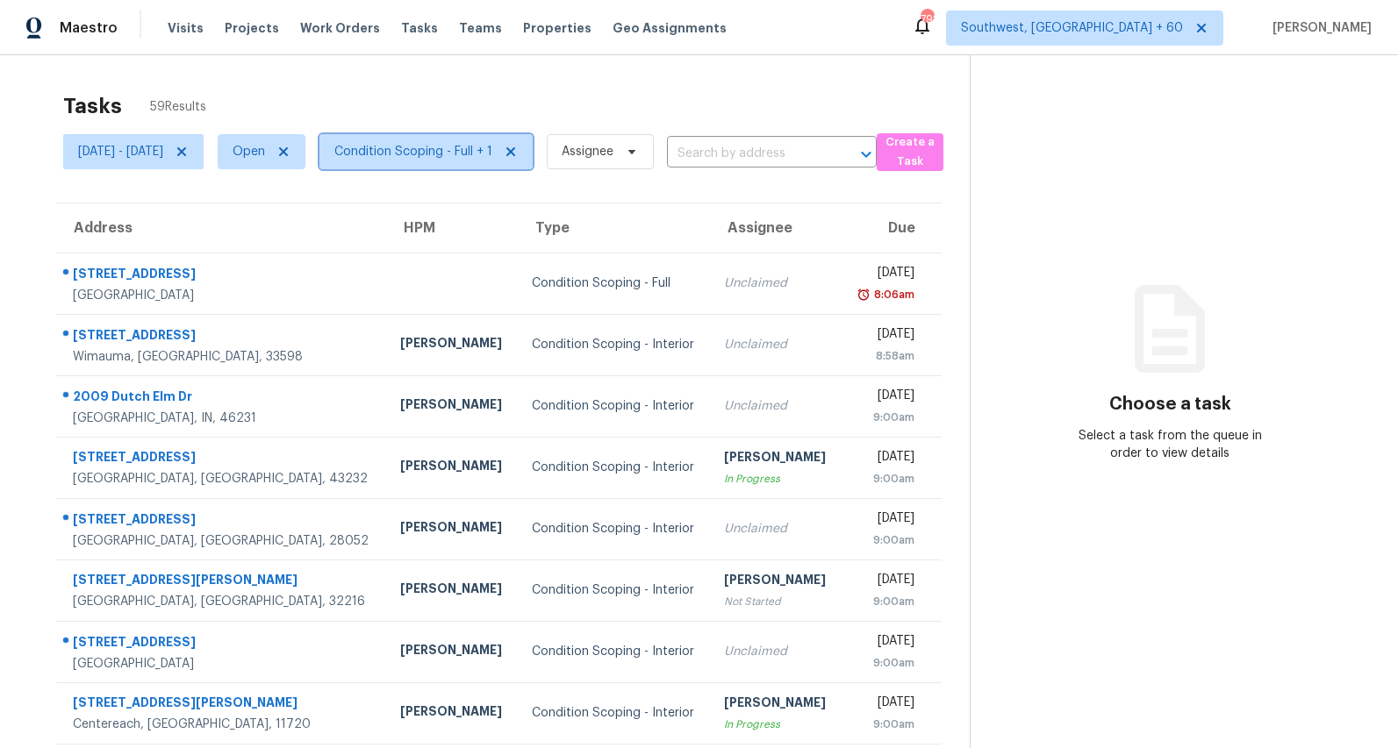
click at [450, 147] on span "Condition Scoping - Full + 1" at bounding box center [413, 152] width 158 height 18
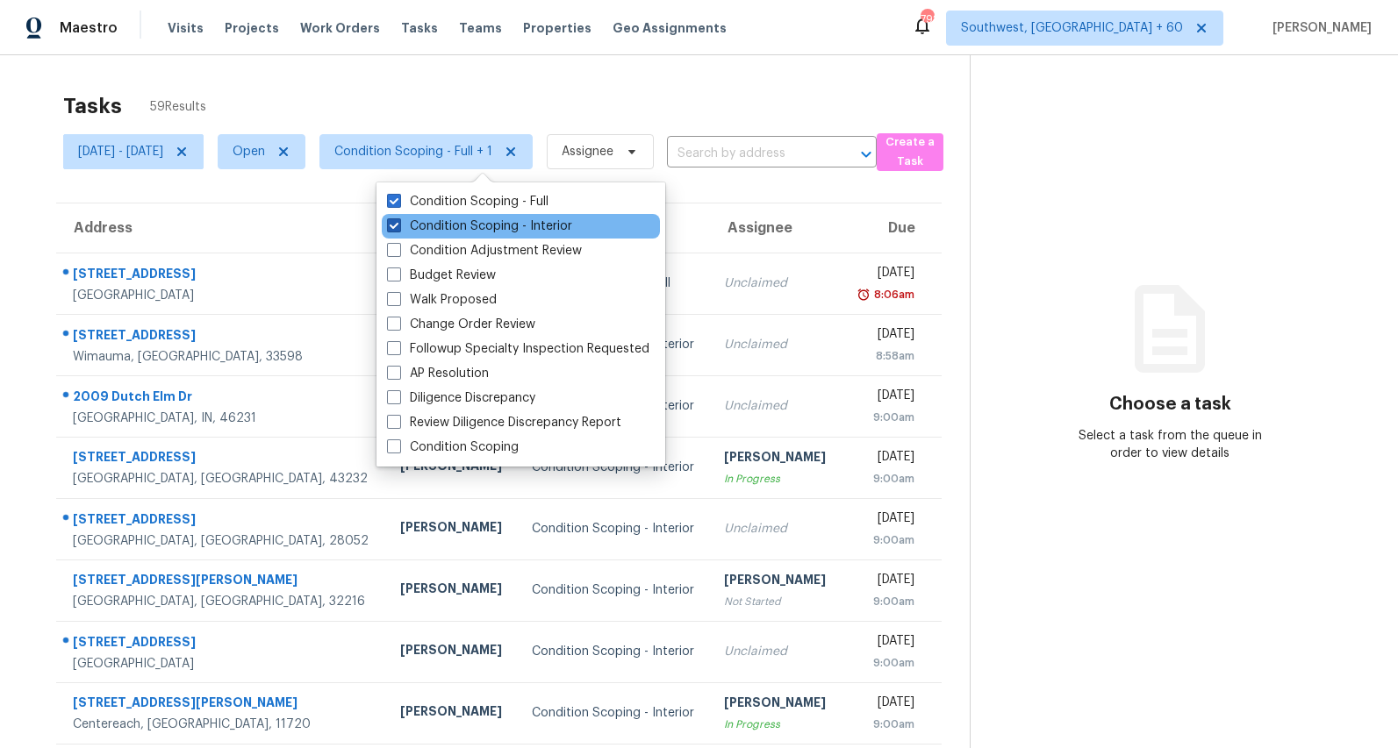
click at [430, 224] on label "Condition Scoping - Interior" at bounding box center [479, 227] width 185 height 18
click at [398, 224] on input "Condition Scoping - Interior" at bounding box center [392, 223] width 11 height 11
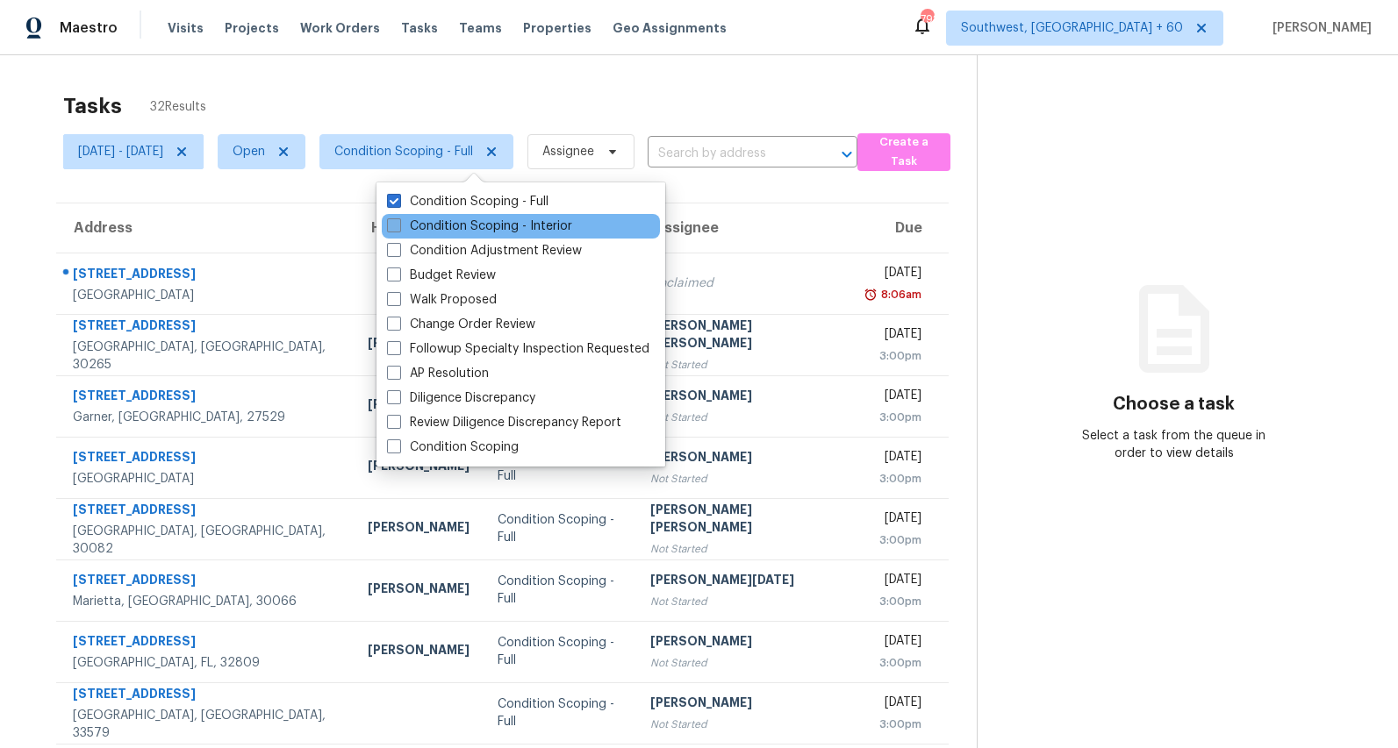
click at [416, 225] on label "Condition Scoping - Interior" at bounding box center [479, 227] width 185 height 18
click at [398, 225] on input "Condition Scoping - Interior" at bounding box center [392, 223] width 11 height 11
checkbox input "true"
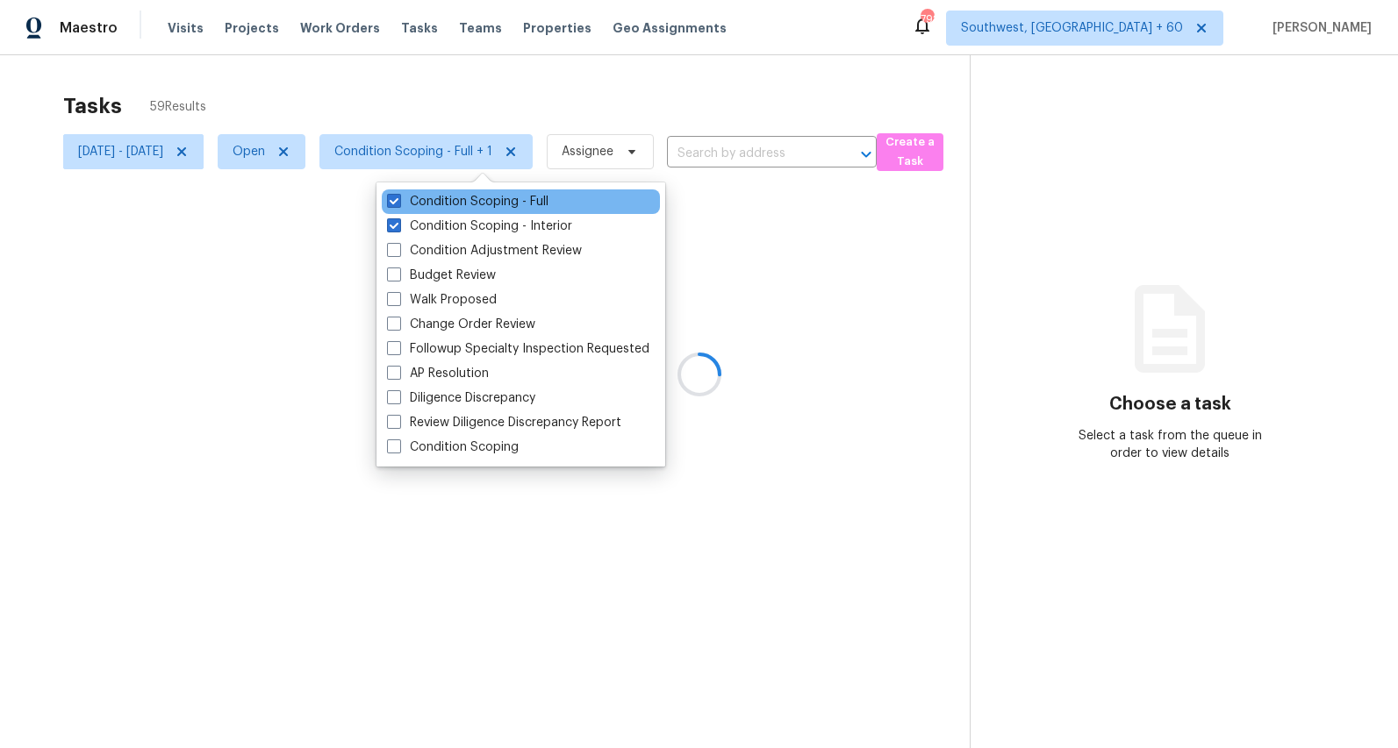
click at [427, 190] on div "Condition Scoping - Full" at bounding box center [521, 202] width 278 height 25
click at [426, 200] on label "Condition Scoping - Full" at bounding box center [467, 202] width 161 height 18
click at [398, 200] on input "Condition Scoping - Full" at bounding box center [392, 198] width 11 height 11
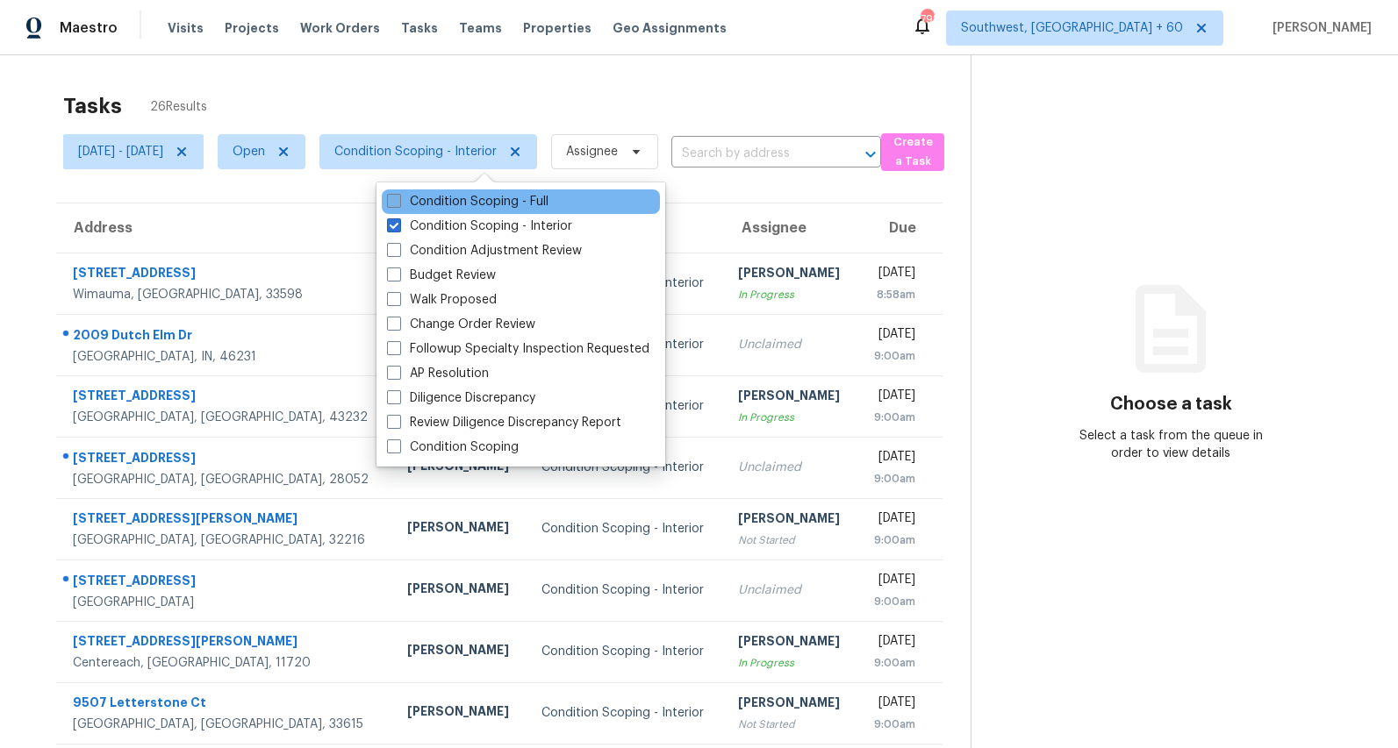
click at [452, 202] on label "Condition Scoping - Full" at bounding box center [467, 202] width 161 height 18
click at [398, 202] on input "Condition Scoping - Full" at bounding box center [392, 198] width 11 height 11
checkbox input "true"
